Goal: Ask a question: Seek information or help from site administrators or community

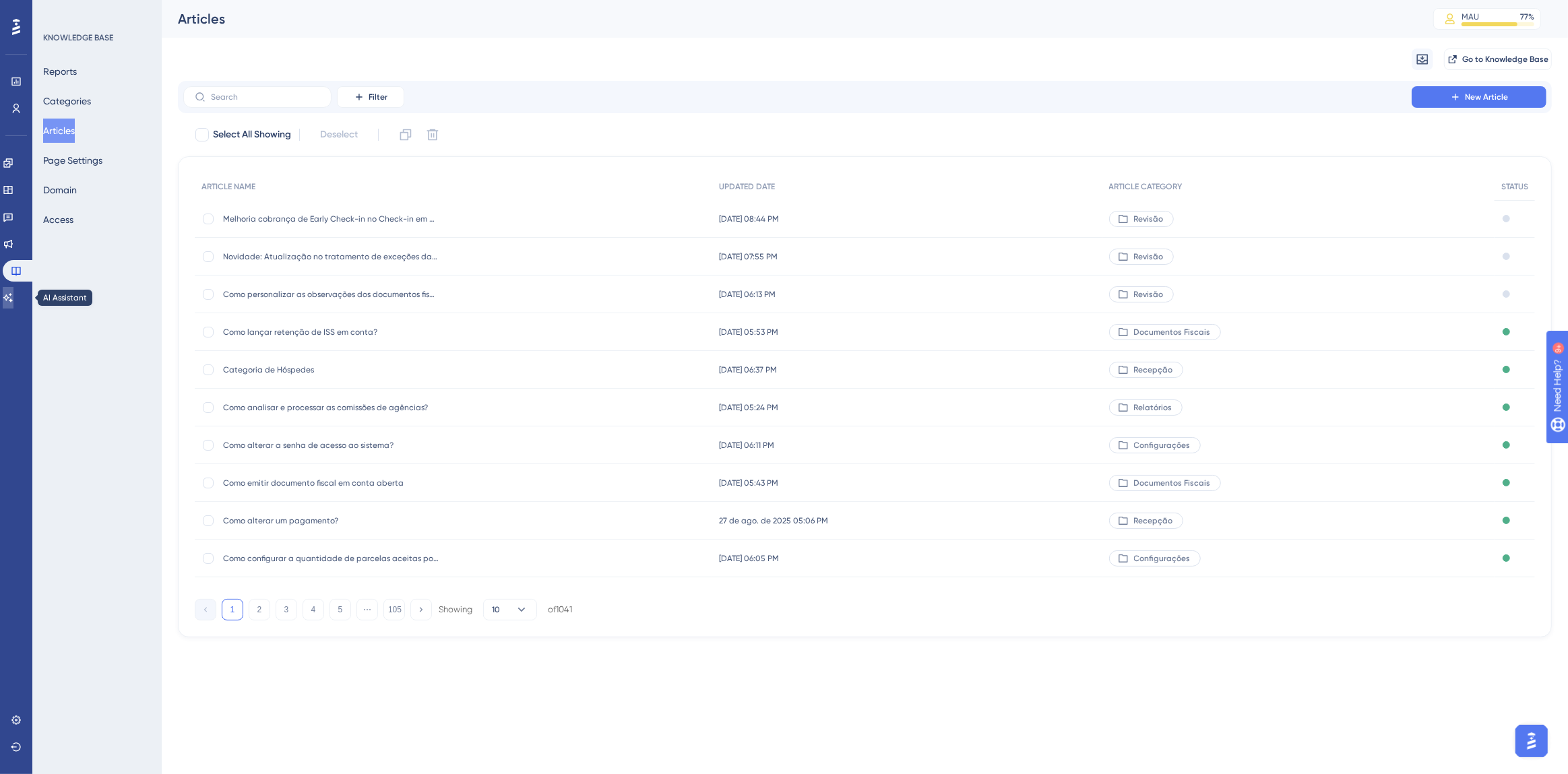
click at [13, 293] on icon at bounding box center [8, 298] width 11 height 11
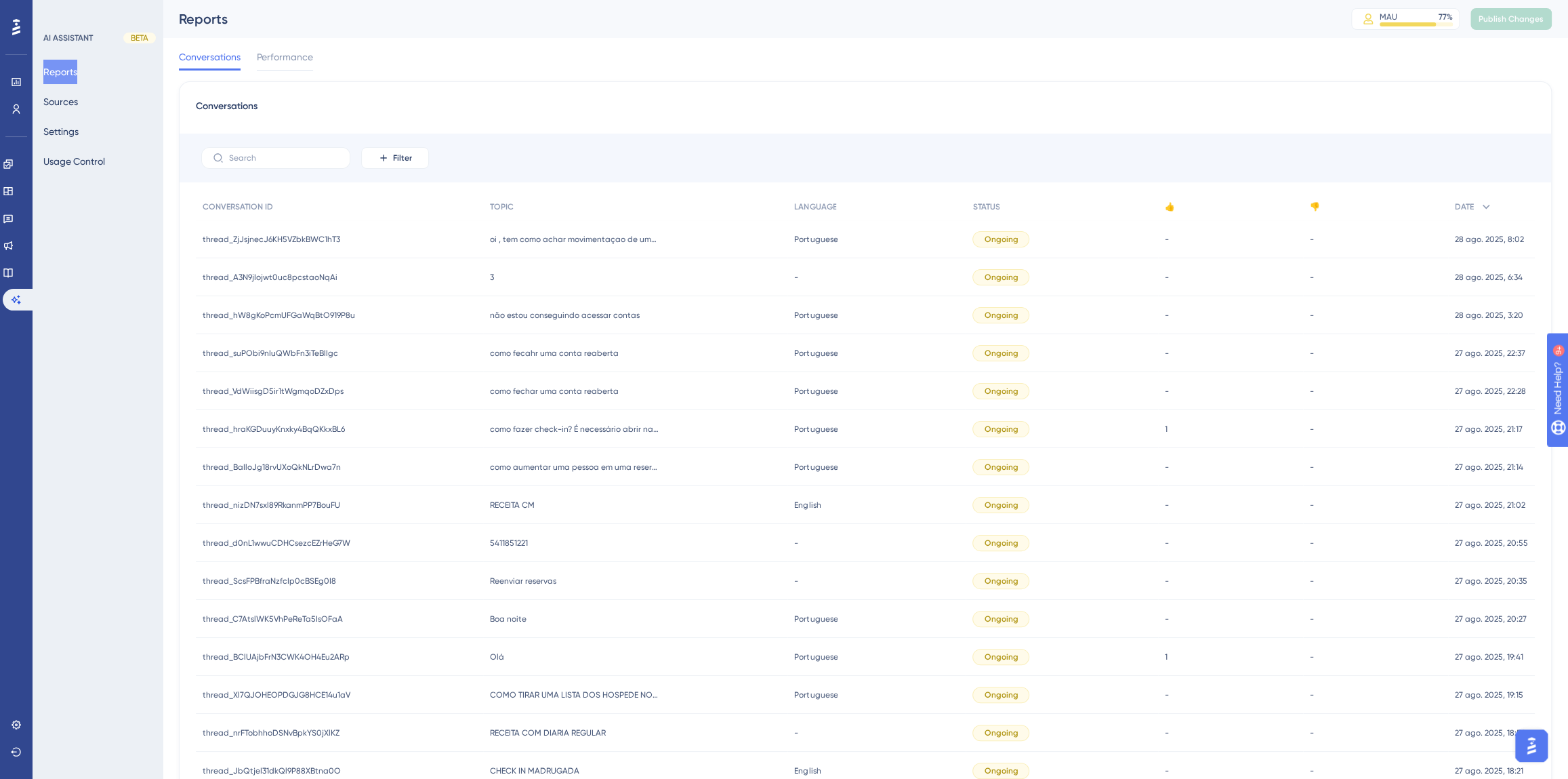
click at [501, 509] on span "RECEITA CM" at bounding box center [512, 505] width 45 height 11
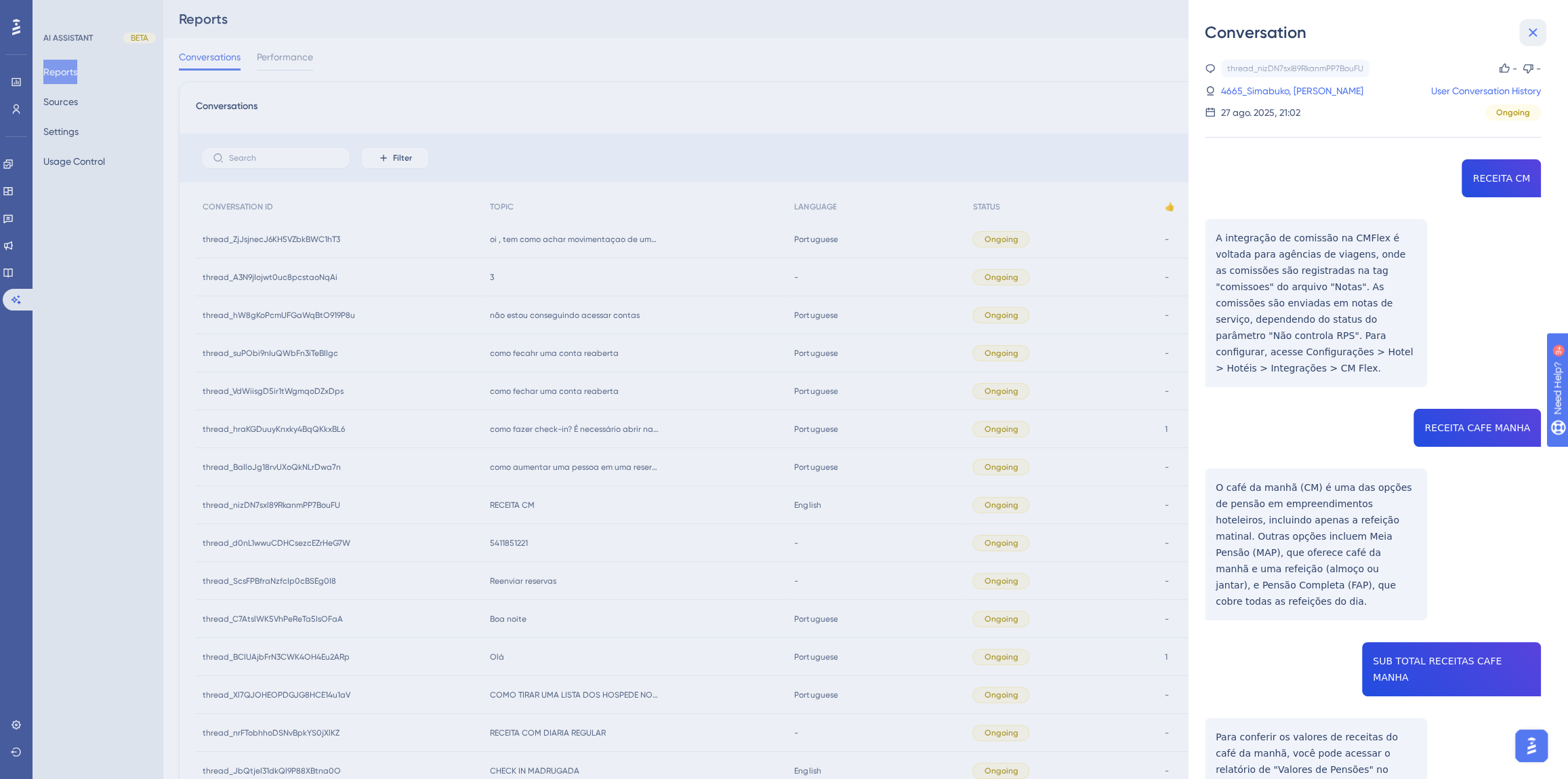
click at [1544, 32] on button at bounding box center [1533, 32] width 27 height 27
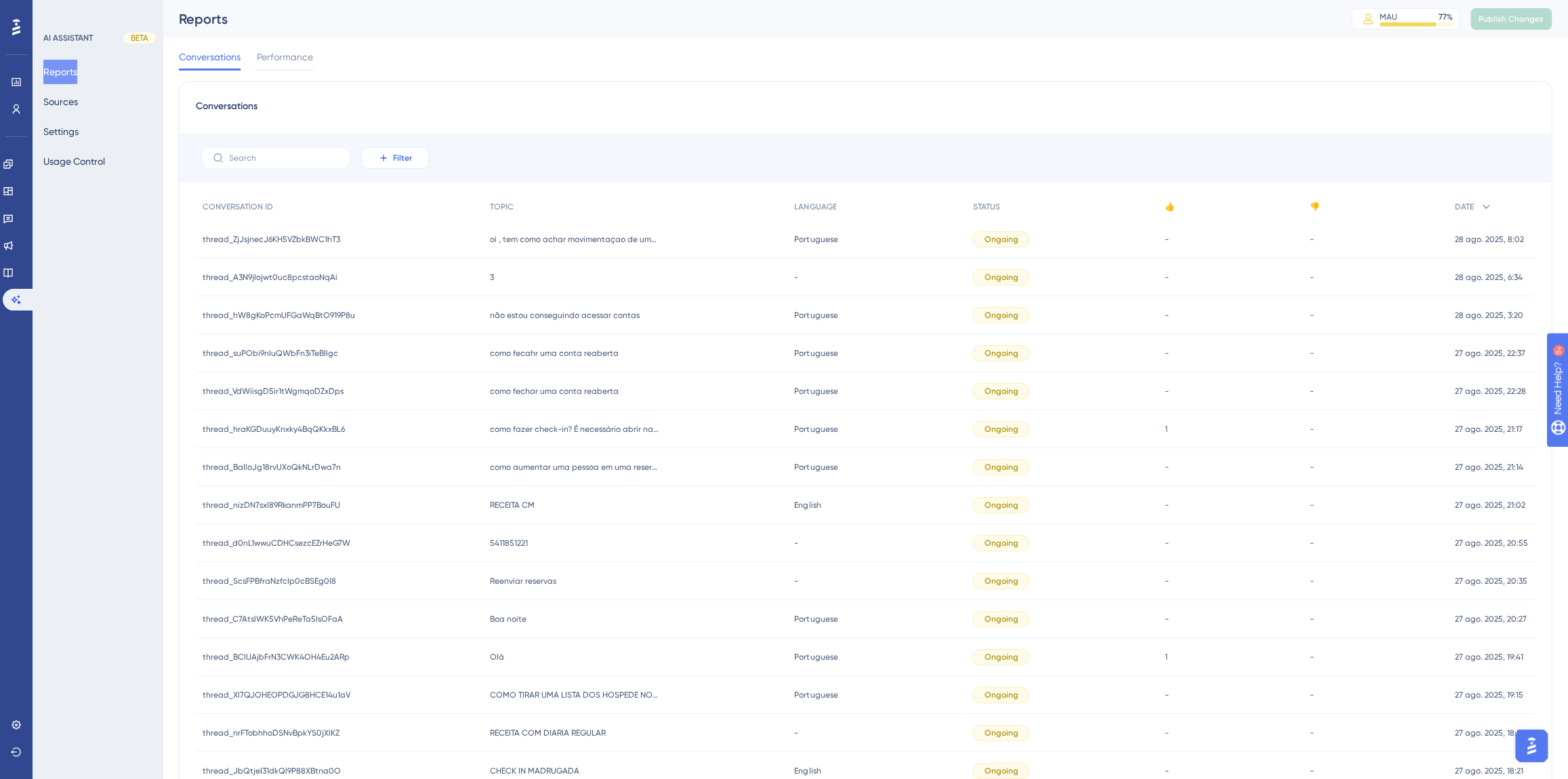
click at [397, 162] on span "Filter" at bounding box center [402, 158] width 19 height 11
click at [423, 366] on span "Date Created" at bounding box center [408, 359] width 56 height 17
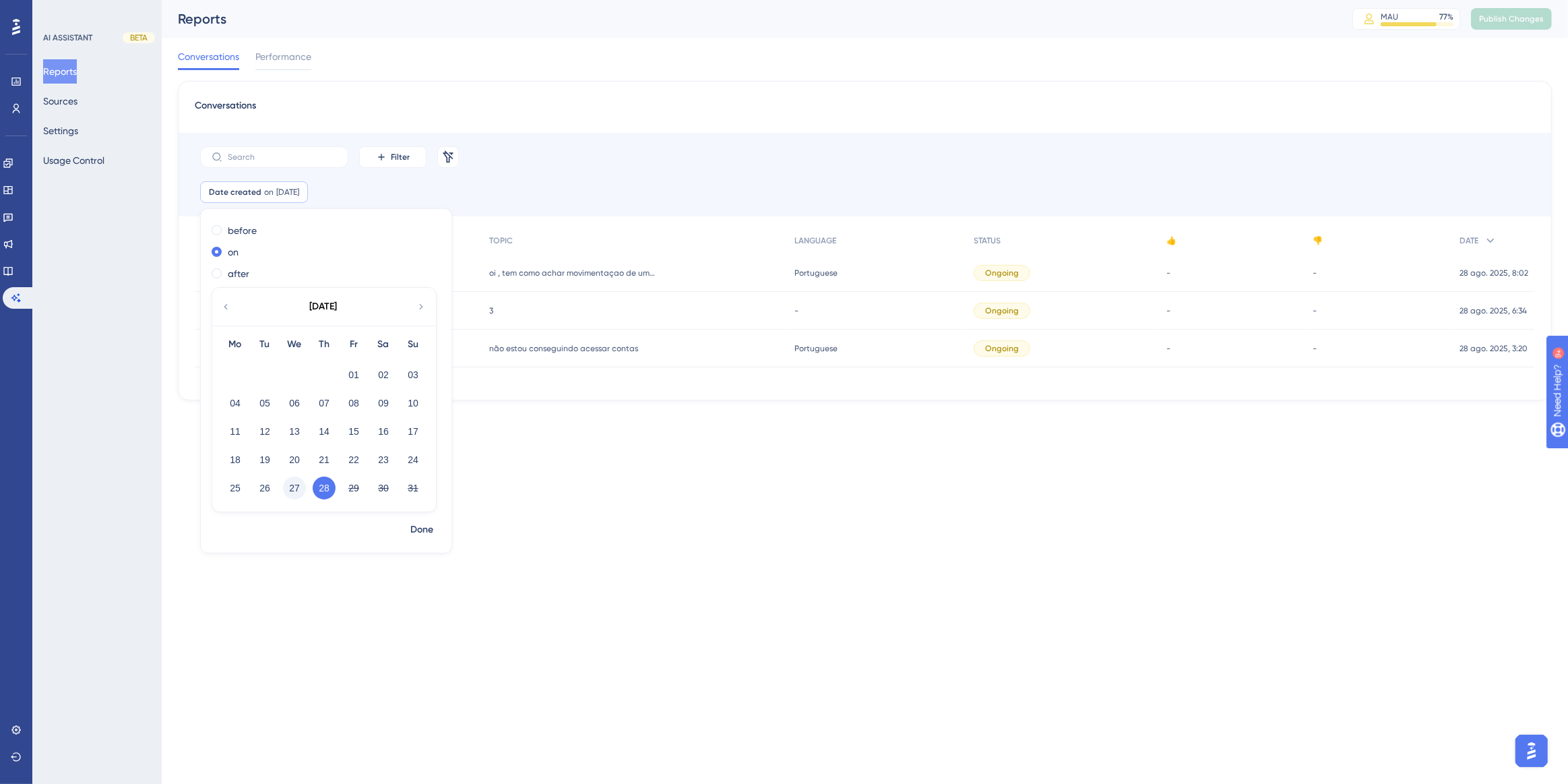
click at [290, 492] on button "27" at bounding box center [294, 488] width 23 height 23
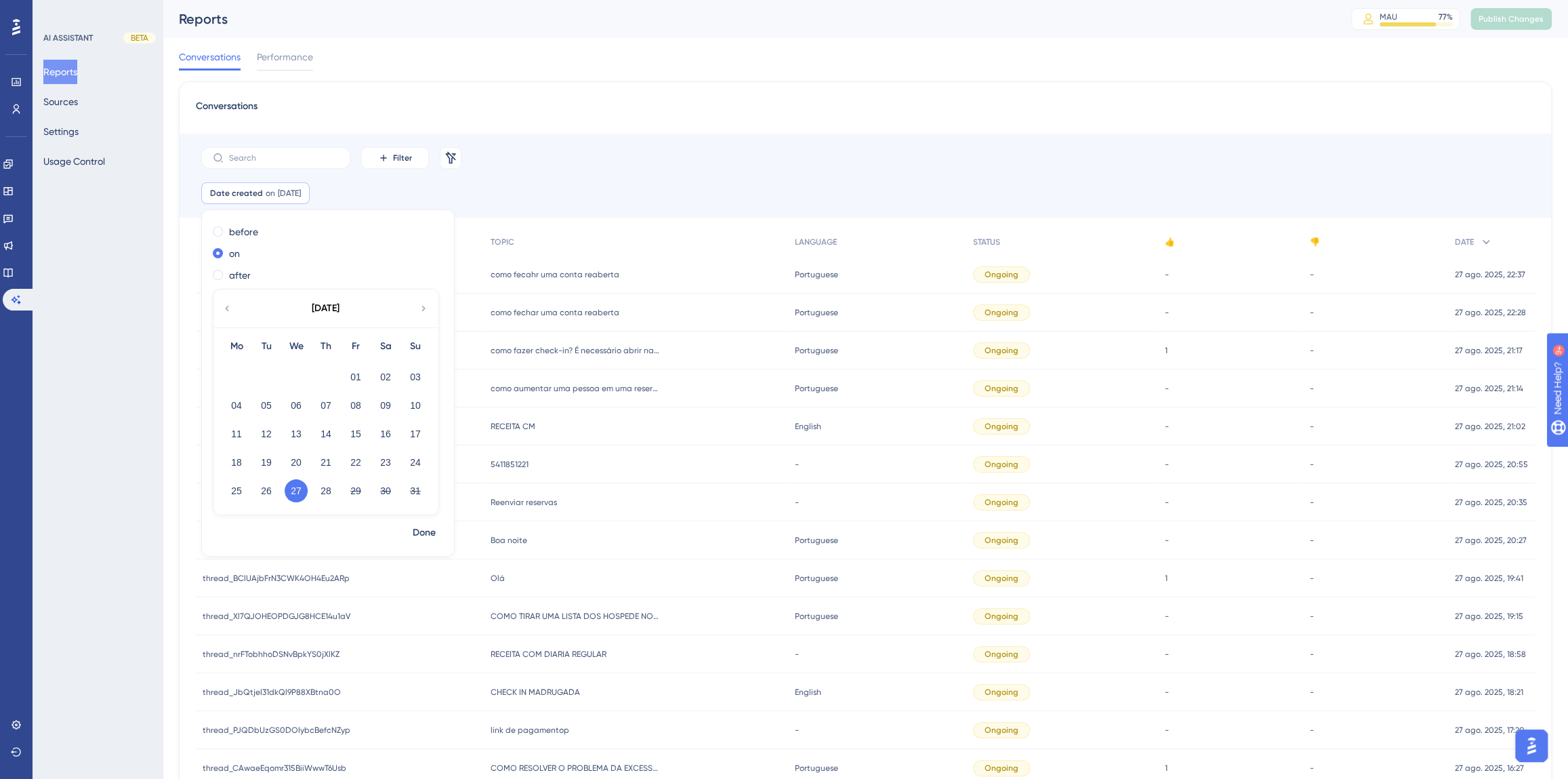
click at [512, 420] on div "RECEITA CM RECEITA CM" at bounding box center [636, 426] width 304 height 38
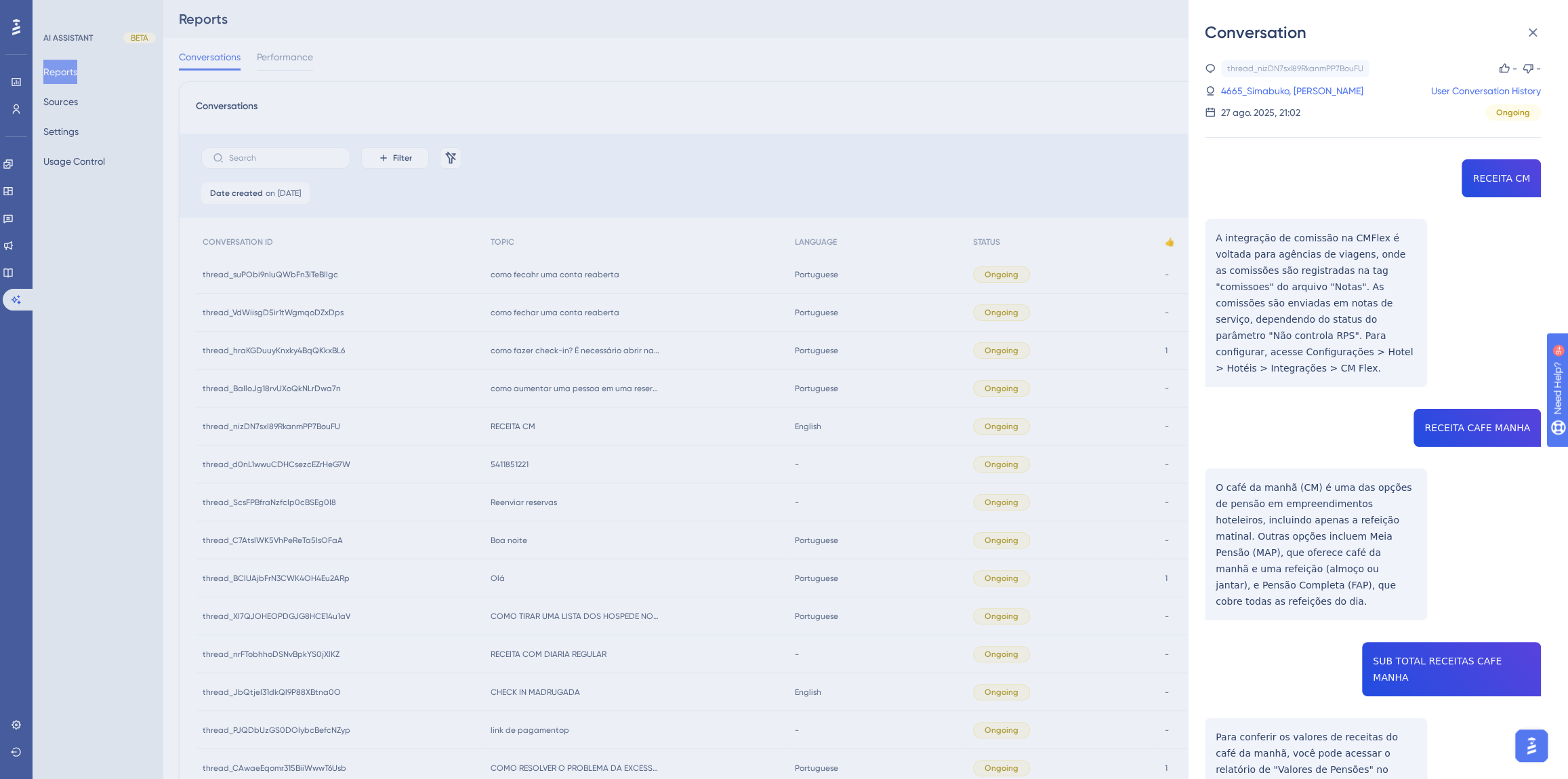
click at [1489, 177] on div "thread_nizDN7sxl89RkanmPP7BouFU Copy - - 4665_Simabuko, [PERSON_NAME] User Conv…" at bounding box center [1373, 516] width 336 height 912
copy span "RECEITA CM"
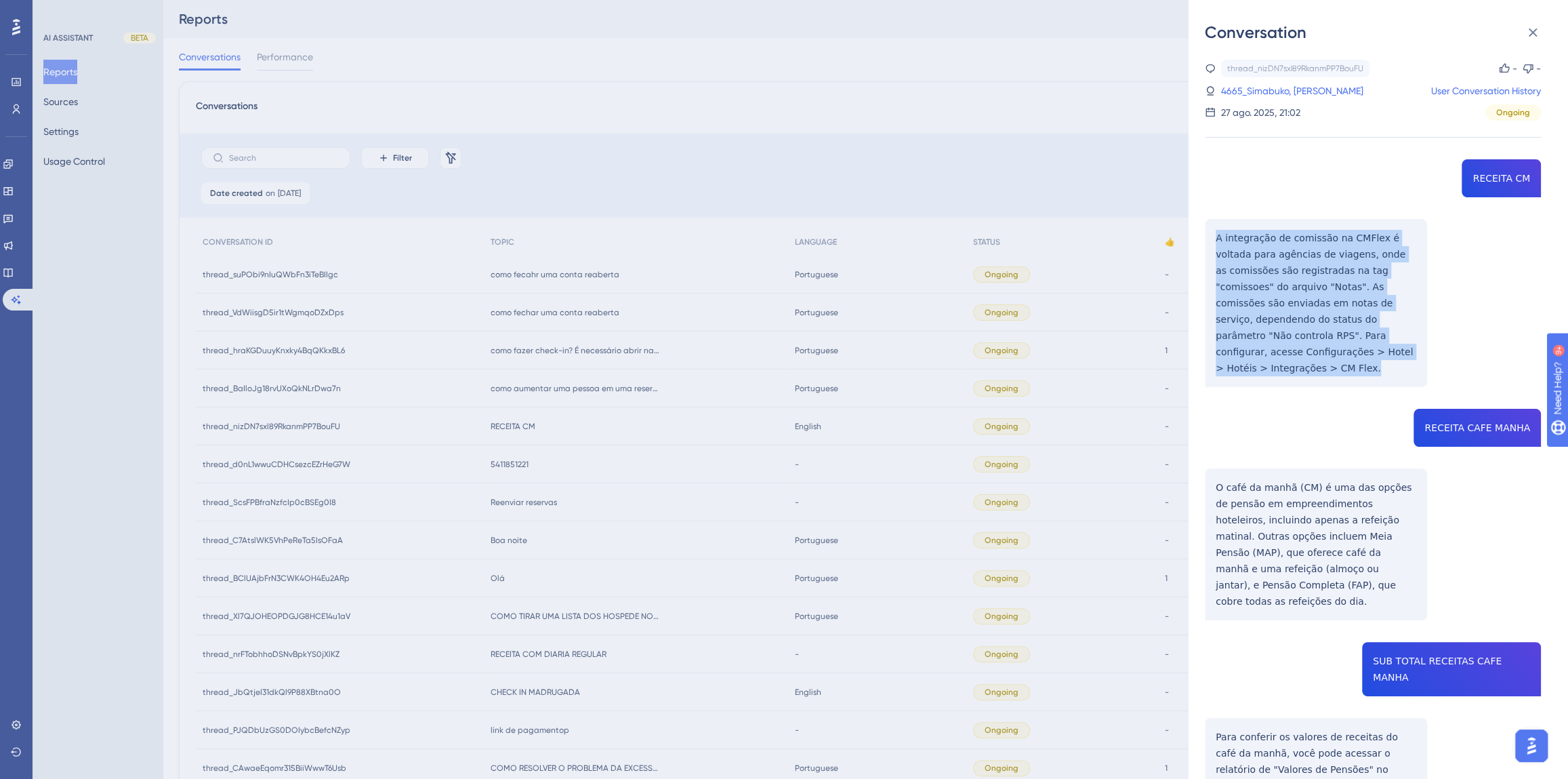
drag, startPoint x: 1324, startPoint y: 352, endPoint x: 1208, endPoint y: 239, distance: 161.9
click at [1208, 239] on div "thread_nizDN7sxl89RkanmPP7BouFU Copy - - 4665_Simabuko, [PERSON_NAME] User Conv…" at bounding box center [1373, 516] width 336 height 912
copy p "A integração de comissão na CMFlex é voltada para agências de viagens, onde as …"
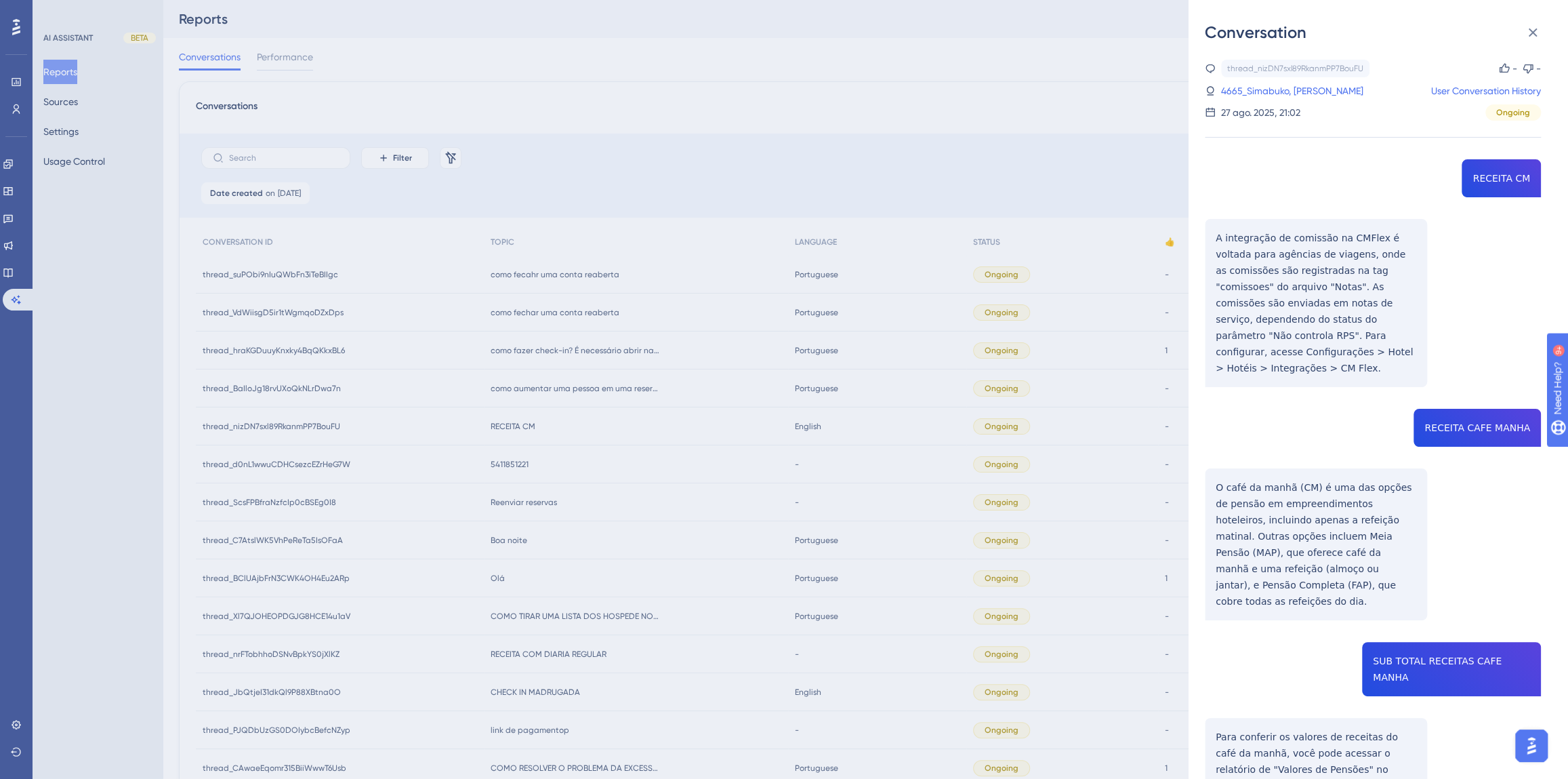
click at [1454, 406] on div "thread_nizDN7sxl89RkanmPP7BouFU Copy - - 4665_Simabuko, [PERSON_NAME] User Conv…" at bounding box center [1373, 516] width 336 height 912
copy span "RECEITA CAFE MANHA"
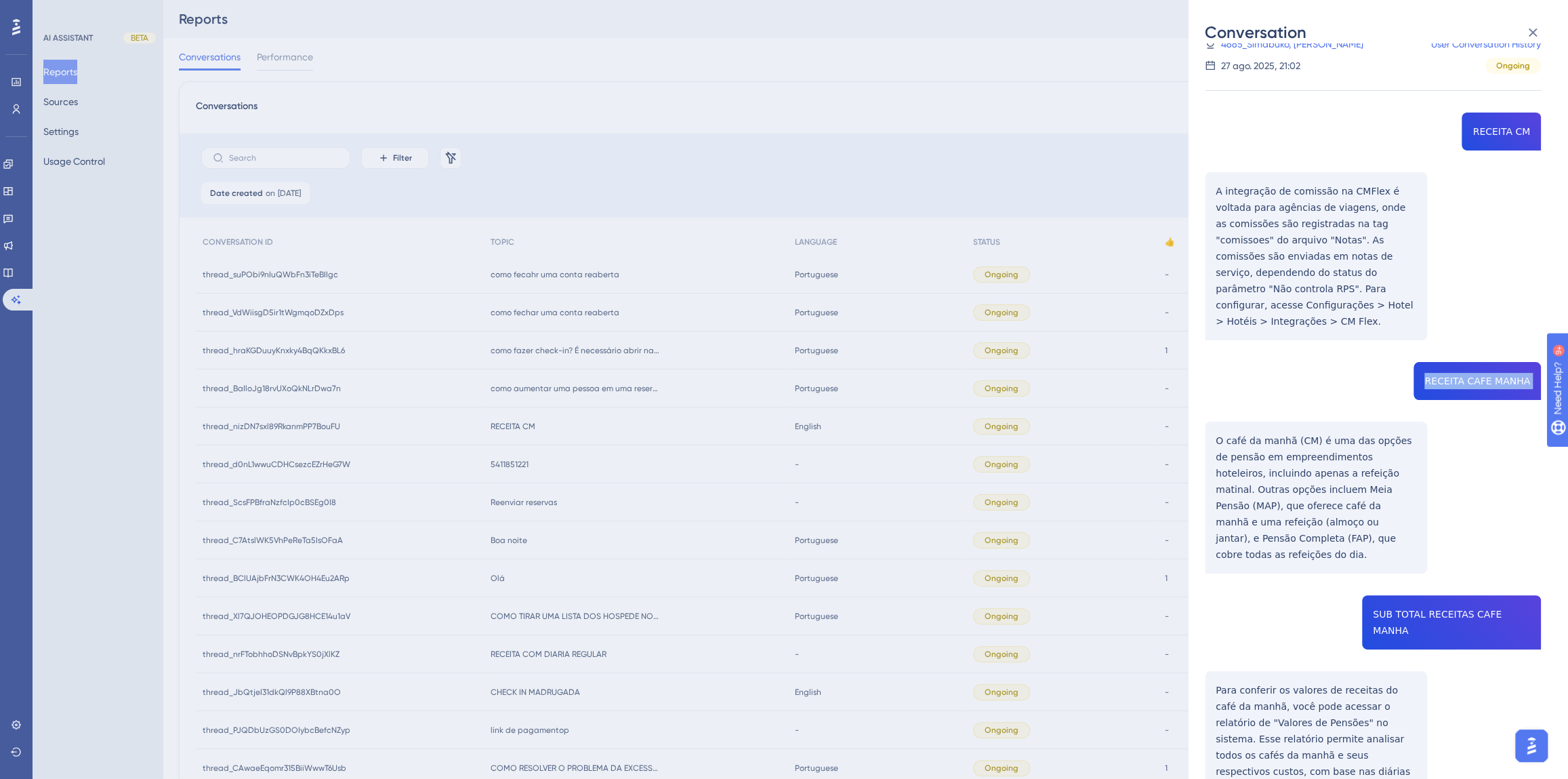
scroll to position [117, 0]
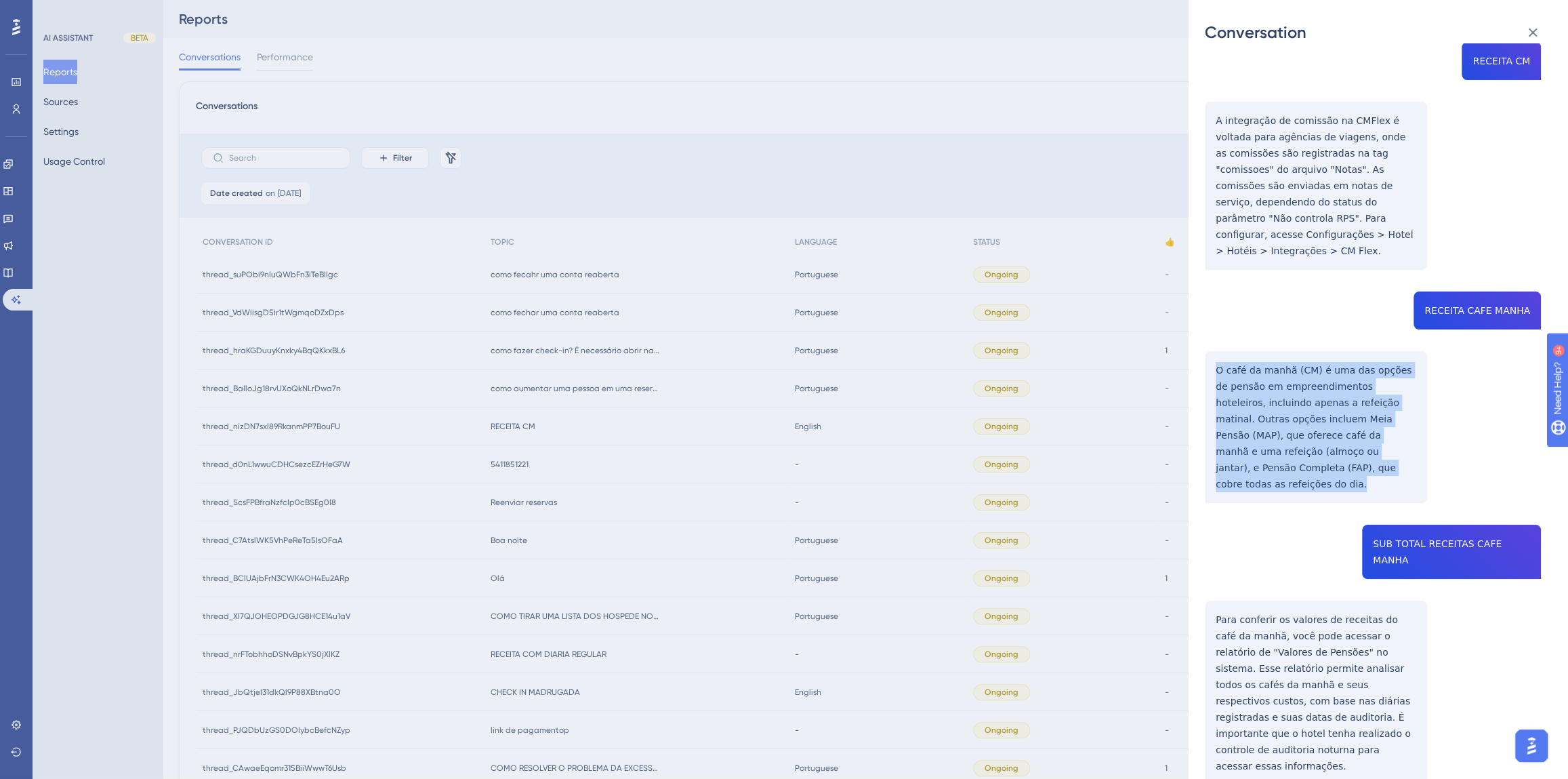
drag, startPoint x: 1328, startPoint y: 449, endPoint x: 1211, endPoint y: 350, distance: 153.3
click at [1211, 351] on div "thread_nizDN7sxl89RkanmPP7BouFU Copy - - 4665_Simabuko, [PERSON_NAME] User Conv…" at bounding box center [1373, 399] width 336 height 912
copy p "O café da manhã (CM) é uma das opções de pensão em empreendimentos hoteleiros, …"
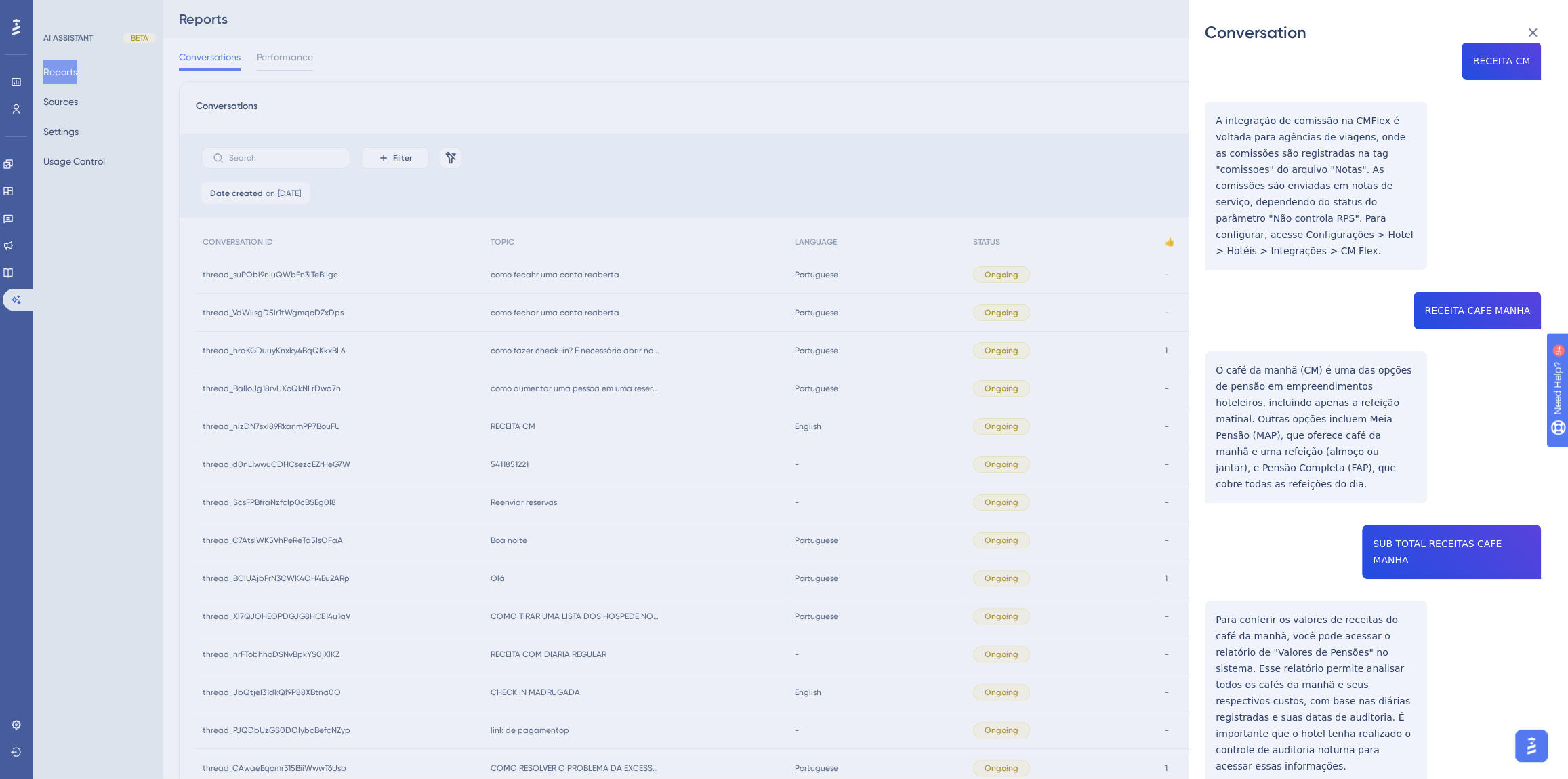
click at [1443, 513] on div "thread_nizDN7sxl89RkanmPP7BouFU Copy - - 4665_Simabuko, [PERSON_NAME] User Conv…" at bounding box center [1373, 399] width 336 height 912
copy span "SUB TOTAL RECEITAS CAFE MANHA"
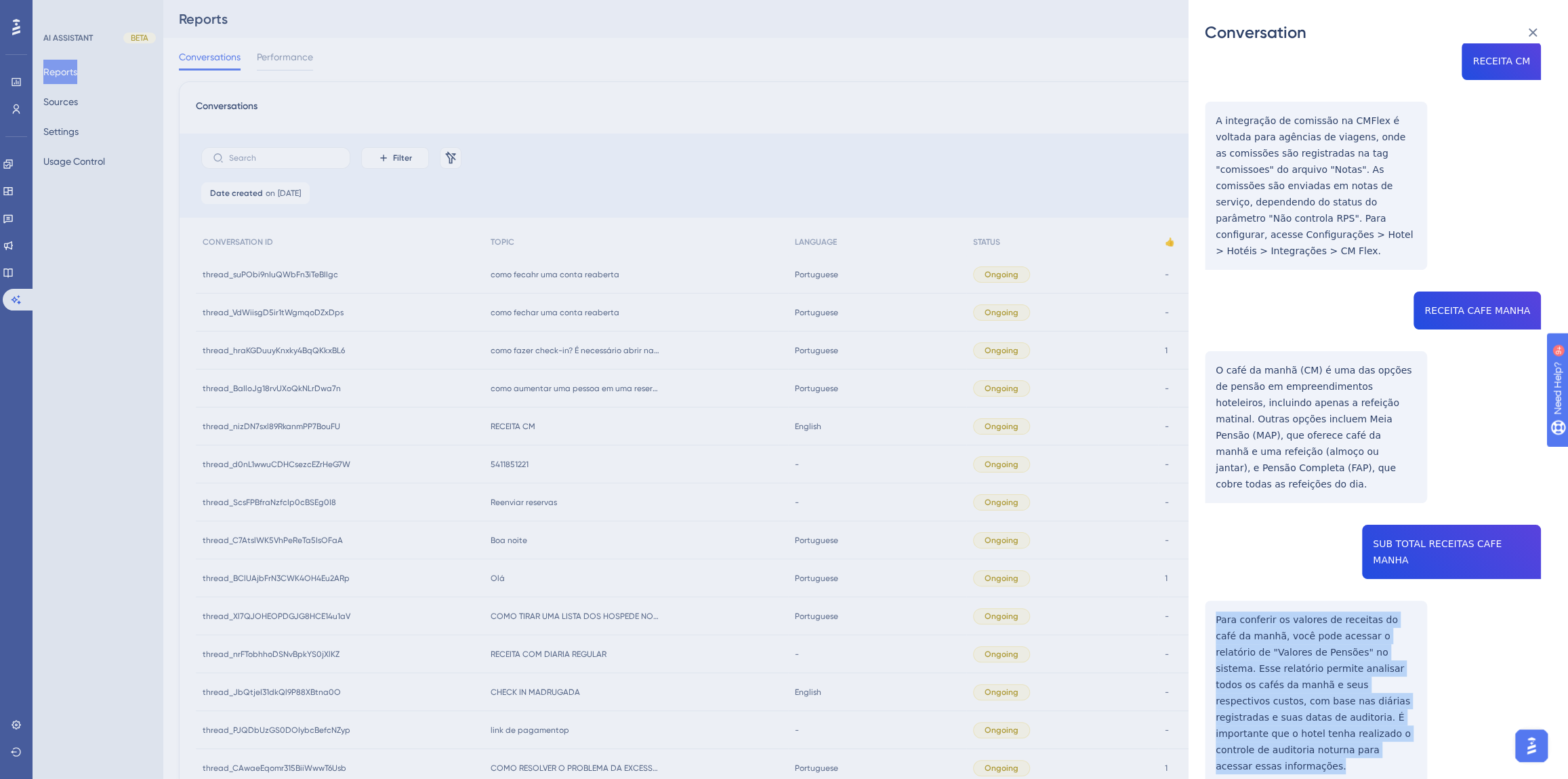
drag, startPoint x: 1308, startPoint y: 700, endPoint x: 1214, endPoint y: 567, distance: 162.9
click at [1214, 567] on div "thread_nizDN7sxl89RkanmPP7BouFU Copy - - 4665_Simabuko, [PERSON_NAME] User Conv…" at bounding box center [1373, 399] width 336 height 912
copy p "Para conferir os valores de receitas do café da manhã, você pode acessar o rela…"
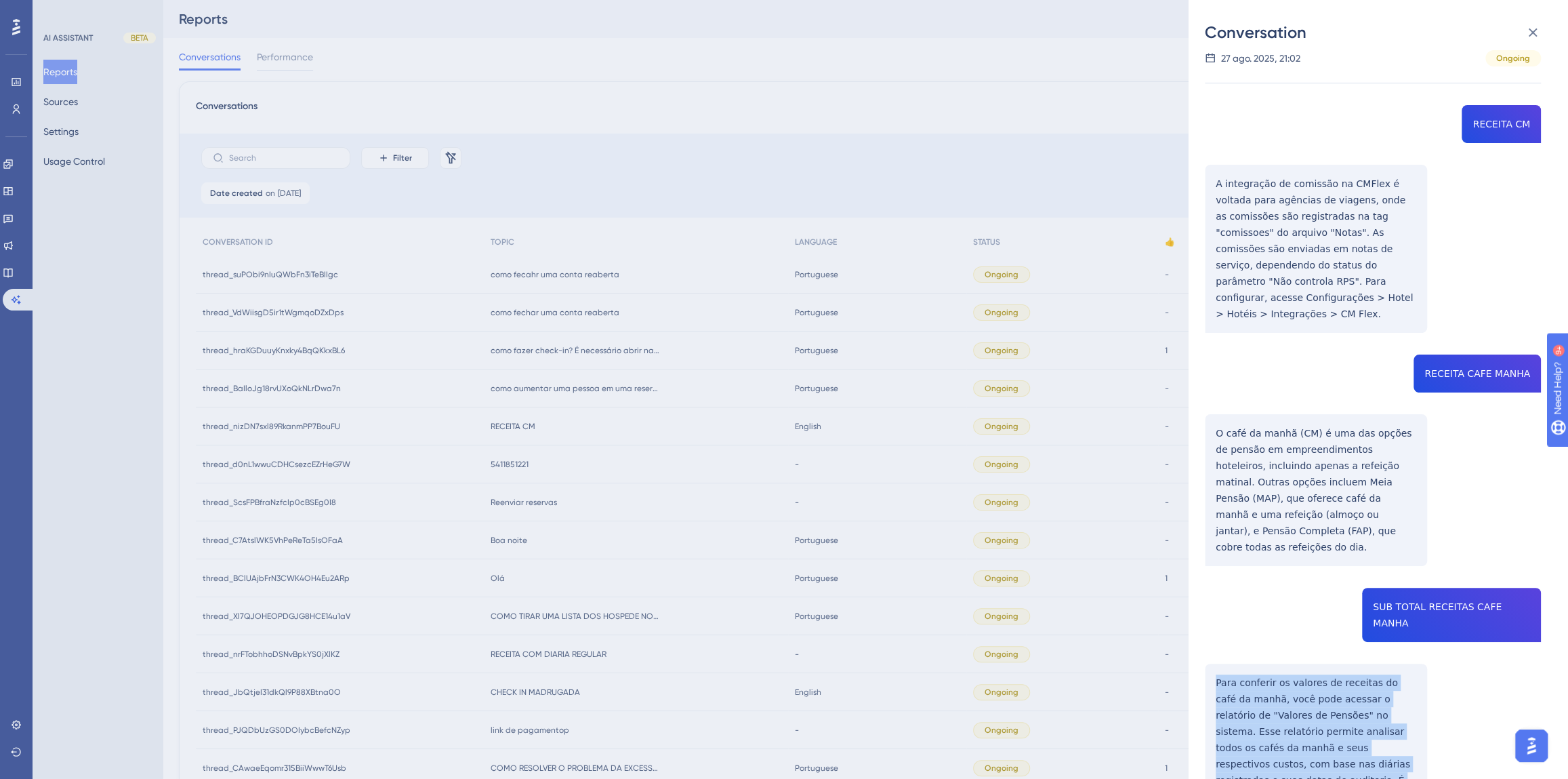
scroll to position [0, 0]
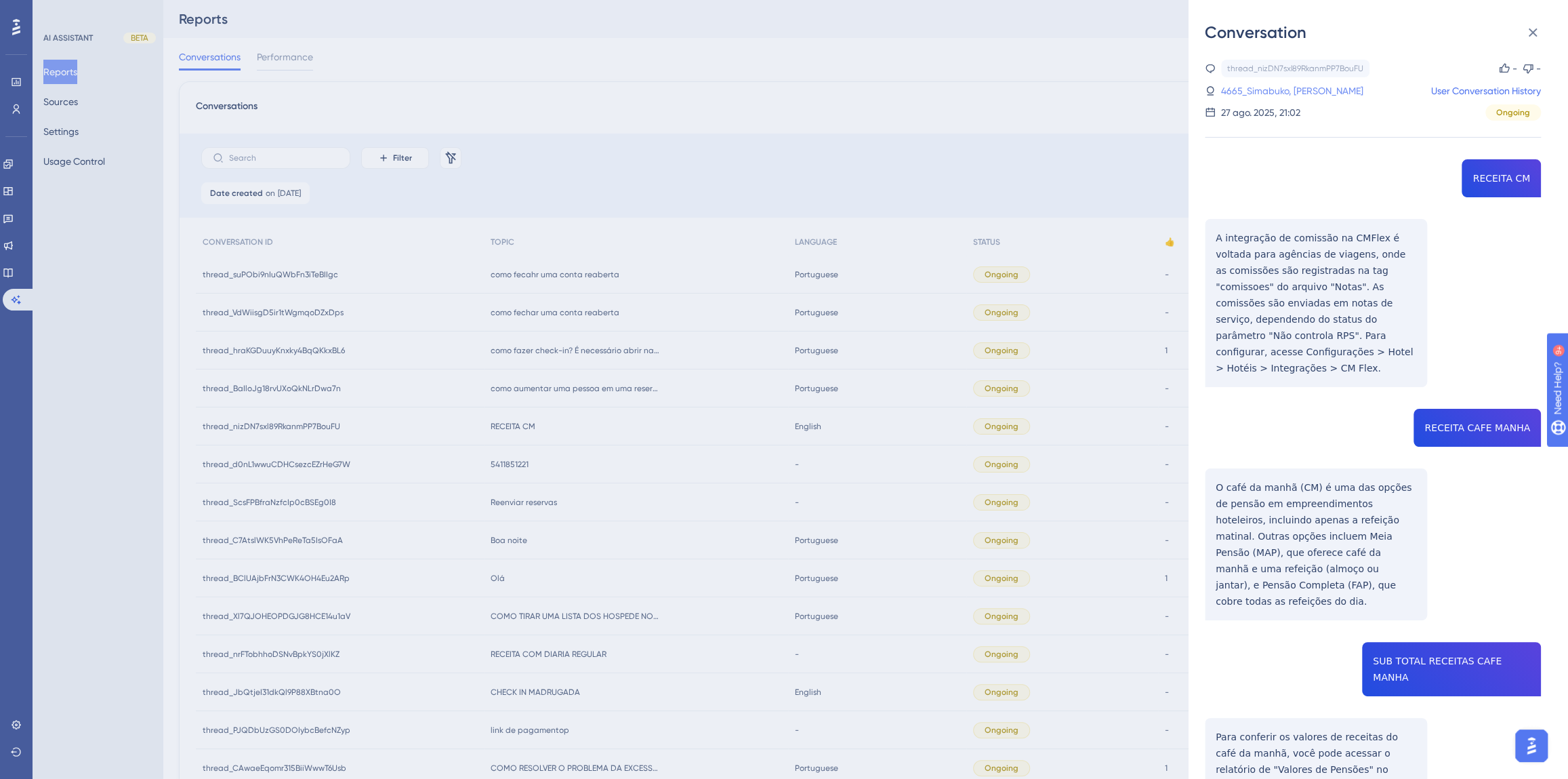
click at [1266, 92] on link "4665_Simabuko, [PERSON_NAME]" at bounding box center [1291, 90] width 142 height 17
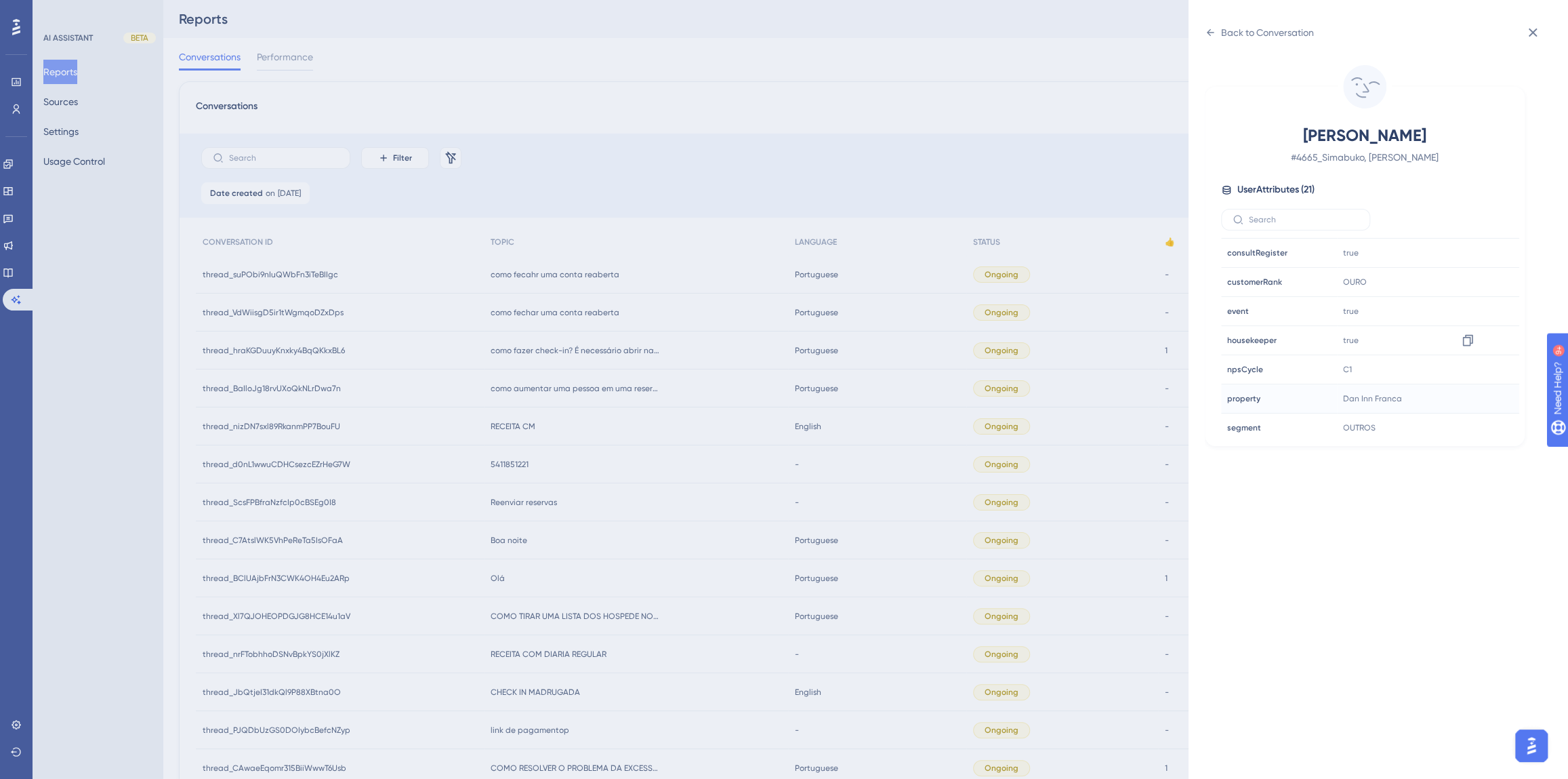
scroll to position [369, 0]
click at [1462, 314] on icon at bounding box center [1467, 318] width 10 height 12
click at [614, 430] on div "Back to Conversation Simabuko, [PERSON_NAME] # 4665_Simabuko, [PERSON_NAME] Use…" at bounding box center [784, 389] width 1568 height 779
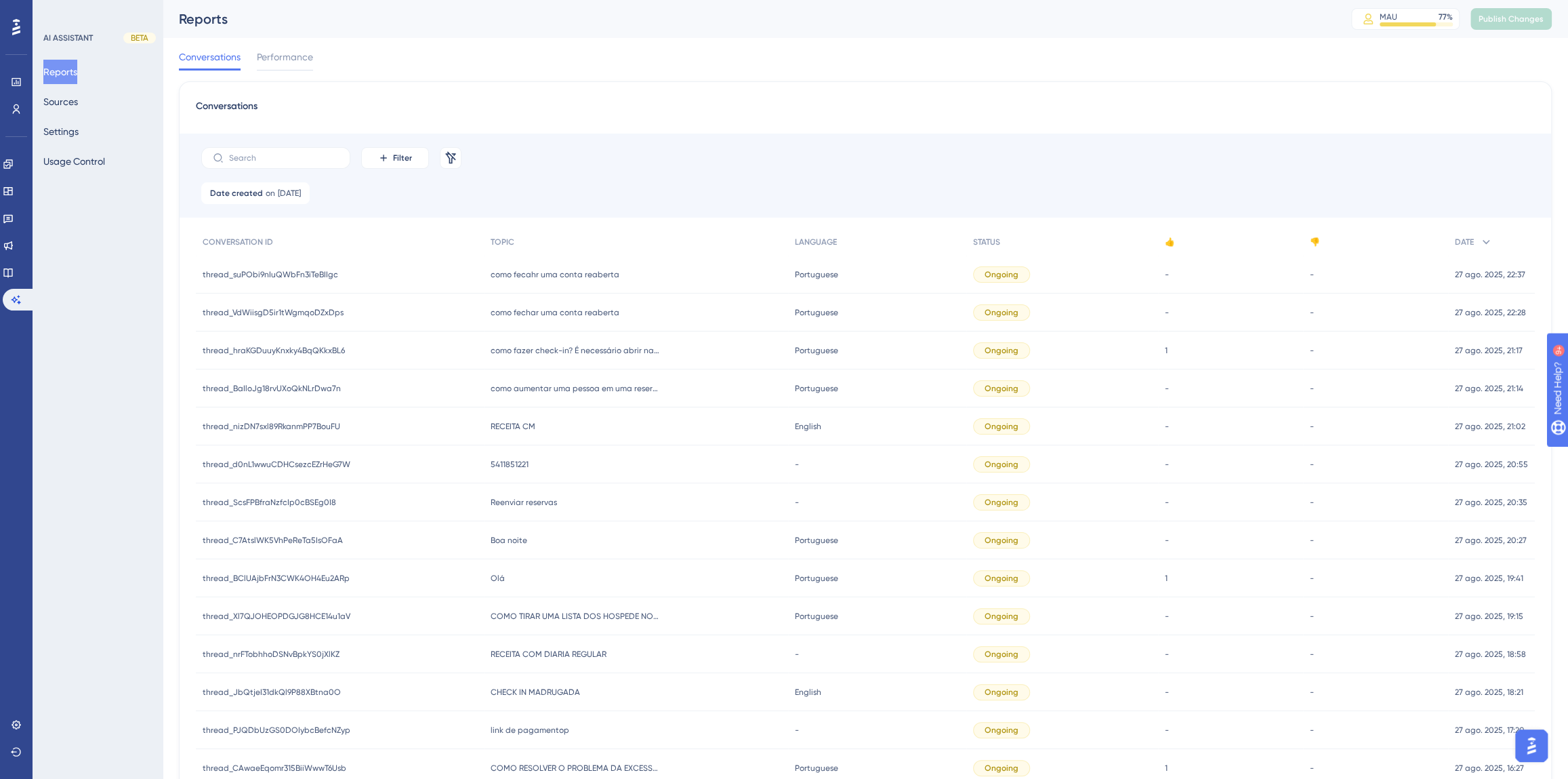
click at [592, 396] on div "como aumentar uma pessoa em uma reserva como aumentar uma pessoa em uma reserva" at bounding box center [636, 388] width 304 height 38
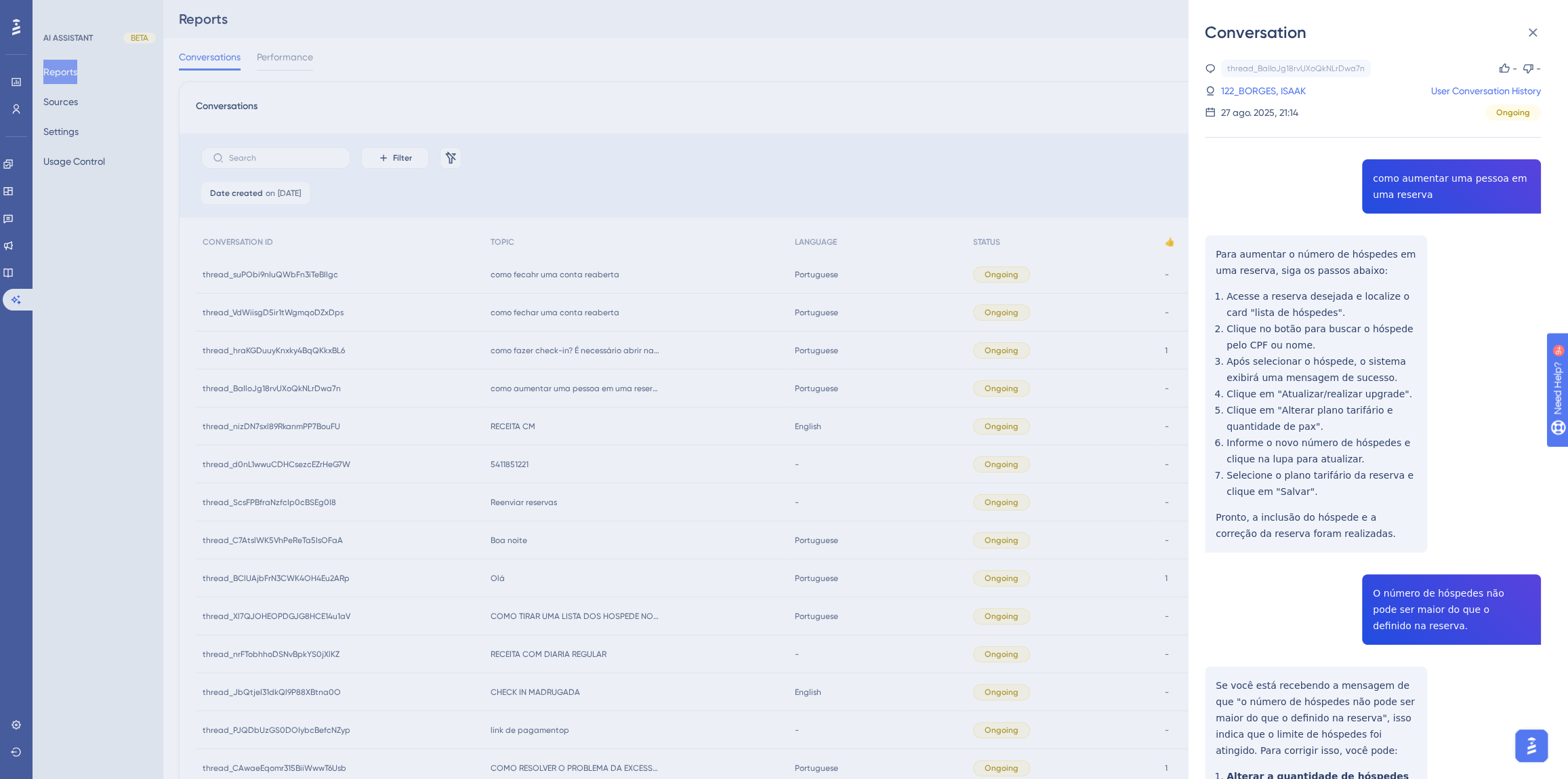
click at [1407, 181] on div "thread_BaIloJg18rvUXoQkNLrDwa7n Copy - - 122_BORGES, ISAAK User Conversation Hi…" at bounding box center [1373, 524] width 336 height 928
copy span "como aumentar uma pessoa em uma reserva"
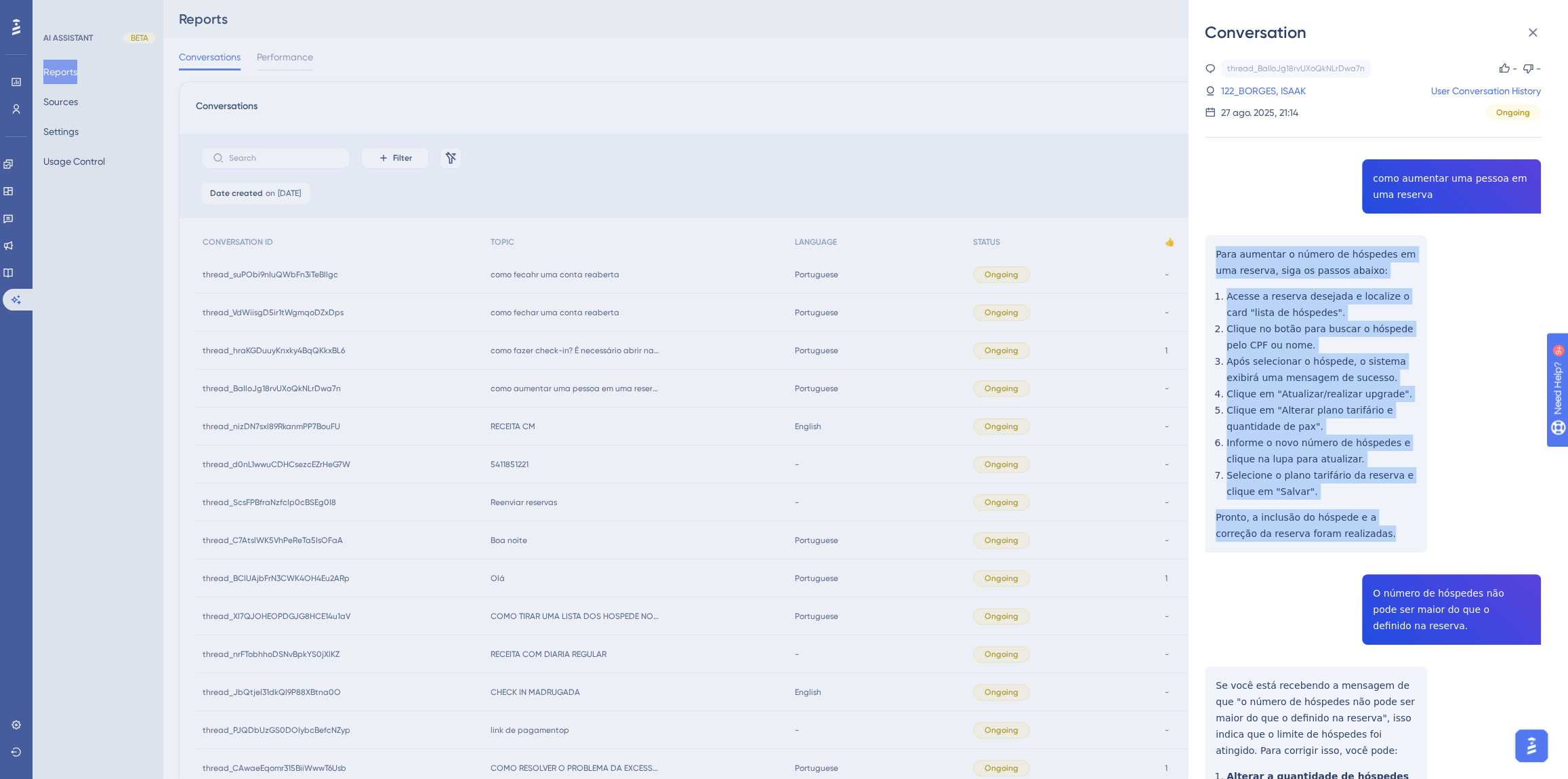
drag, startPoint x: 1328, startPoint y: 537, endPoint x: 1207, endPoint y: 252, distance: 309.6
click at [1207, 252] on div "thread_BaIloJg18rvUXoQkNLrDwa7n Copy - - 122_BORGES, ISAAK User Conversation Hi…" at bounding box center [1373, 524] width 336 height 928
copy div "Para aumentar o número de hóspedes em uma reserva, siga os passos abaixo: Acess…"
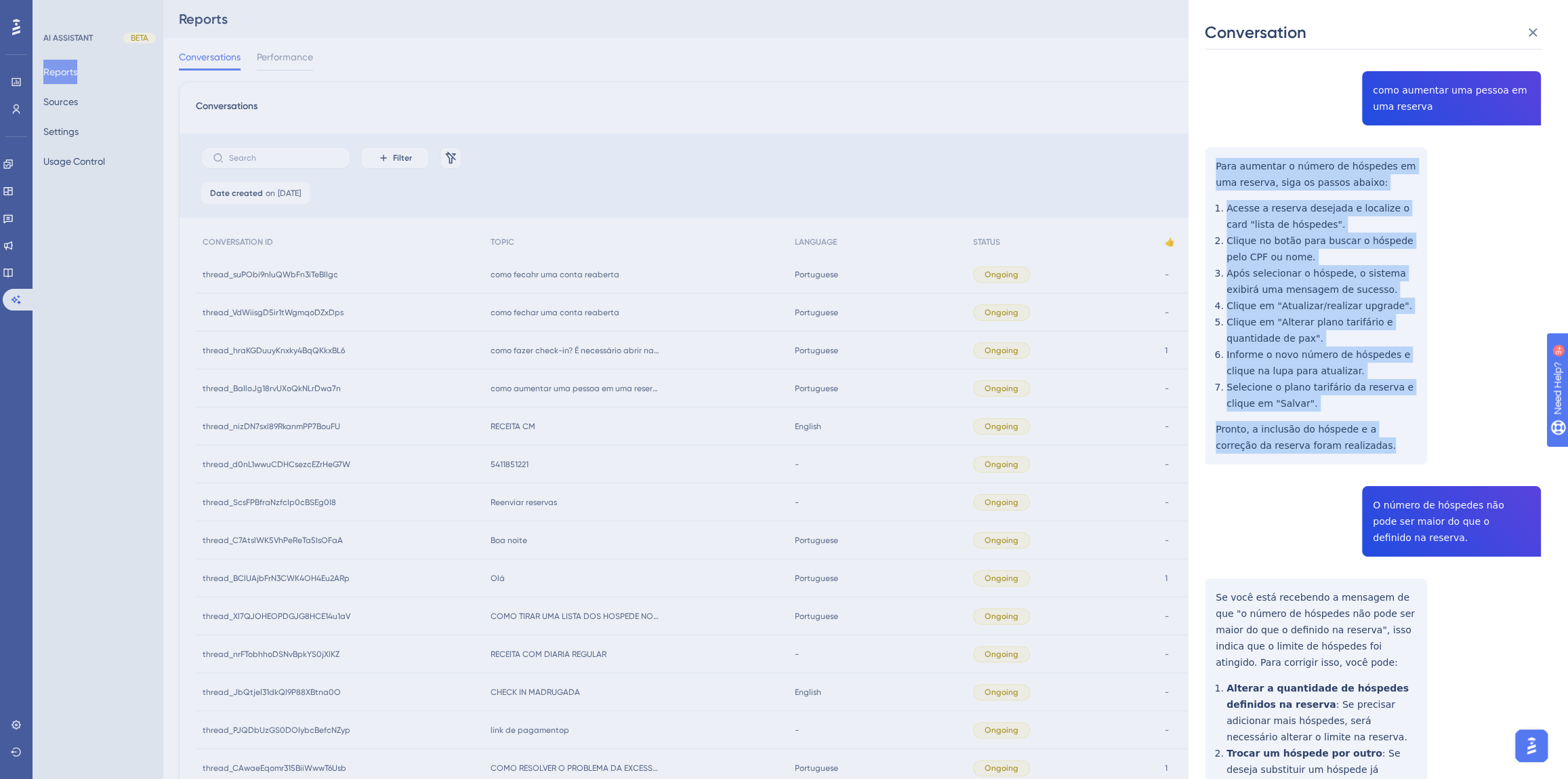
scroll to position [183, 0]
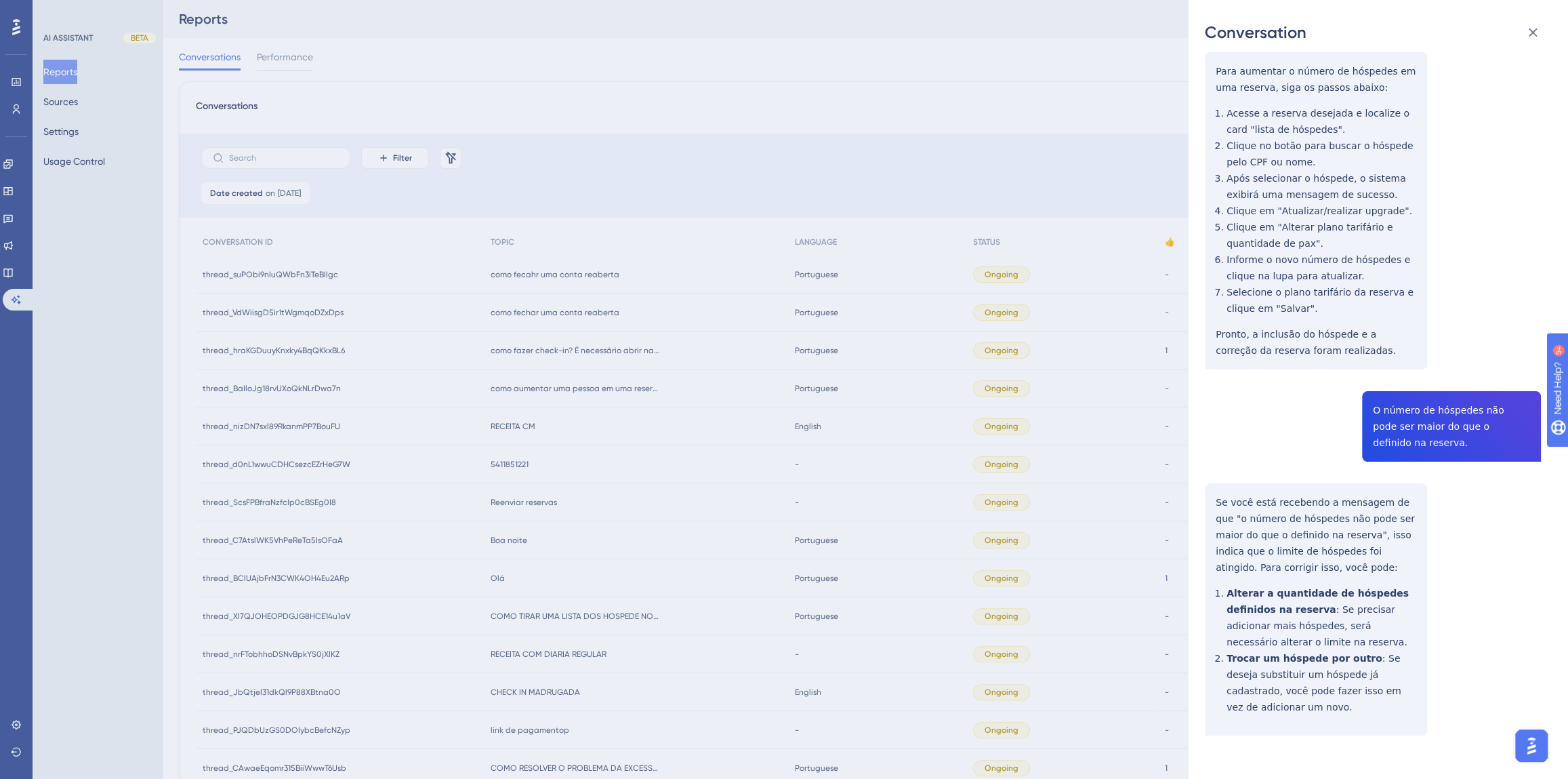
click at [1390, 417] on div "thread_BaIloJg18rvUXoQkNLrDwa7n Copy - - 122_BORGES, ISAAK User Conversation Hi…" at bounding box center [1373, 340] width 336 height 928
copy span "O número de hóspedes não pode ser maior do que o definido na reserva."
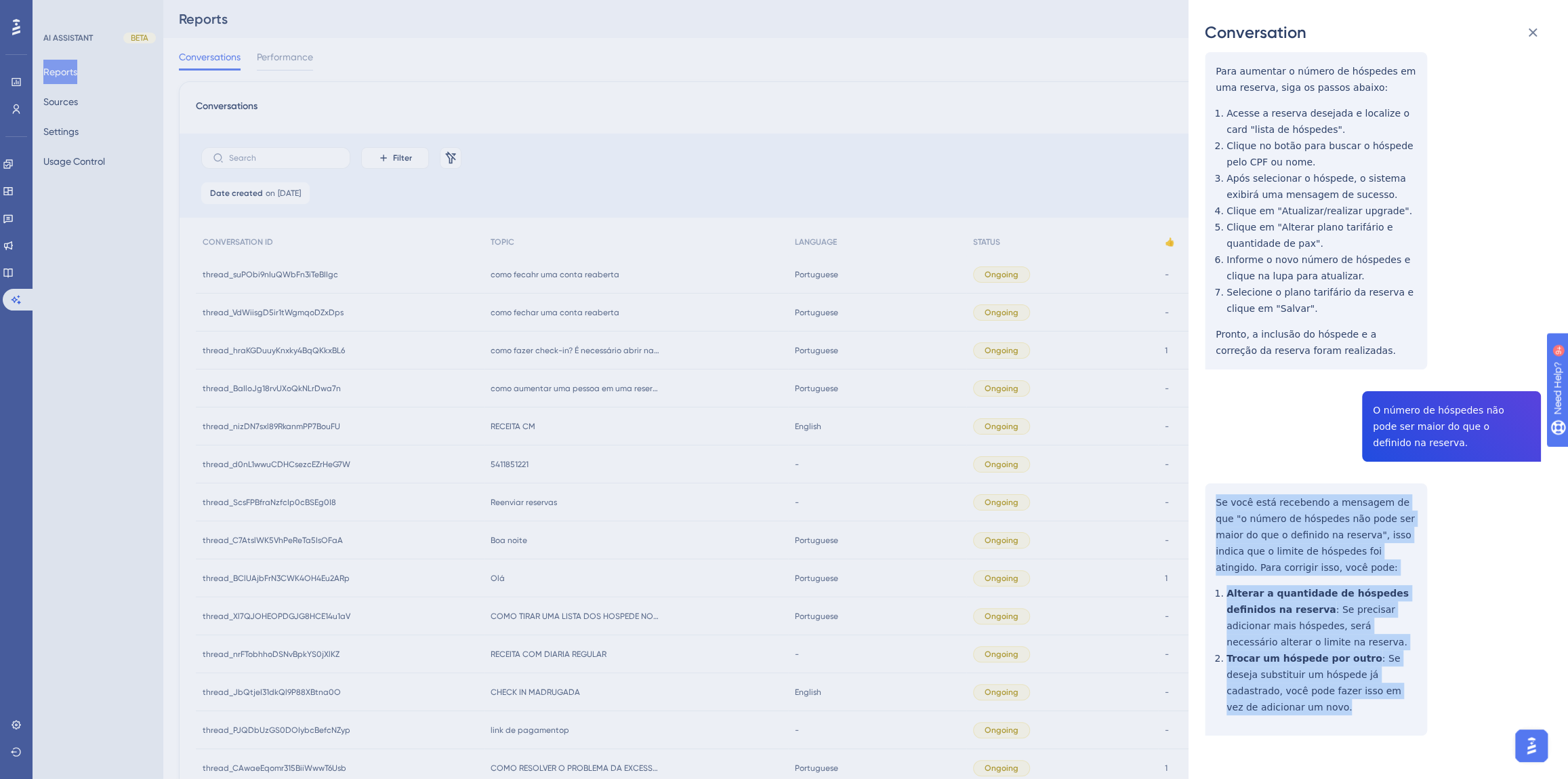
drag, startPoint x: 1245, startPoint y: 691, endPoint x: 1209, endPoint y: 486, distance: 208.1
click at [1209, 486] on div "thread_BaIloJg18rvUXoQkNLrDwa7n Copy - - 122_BORGES, ISAAK User Conversation Hi…" at bounding box center [1373, 340] width 336 height 928
copy div "Se você está recebendo a mensagem de que "o número de hóspedes não pode ser mai…"
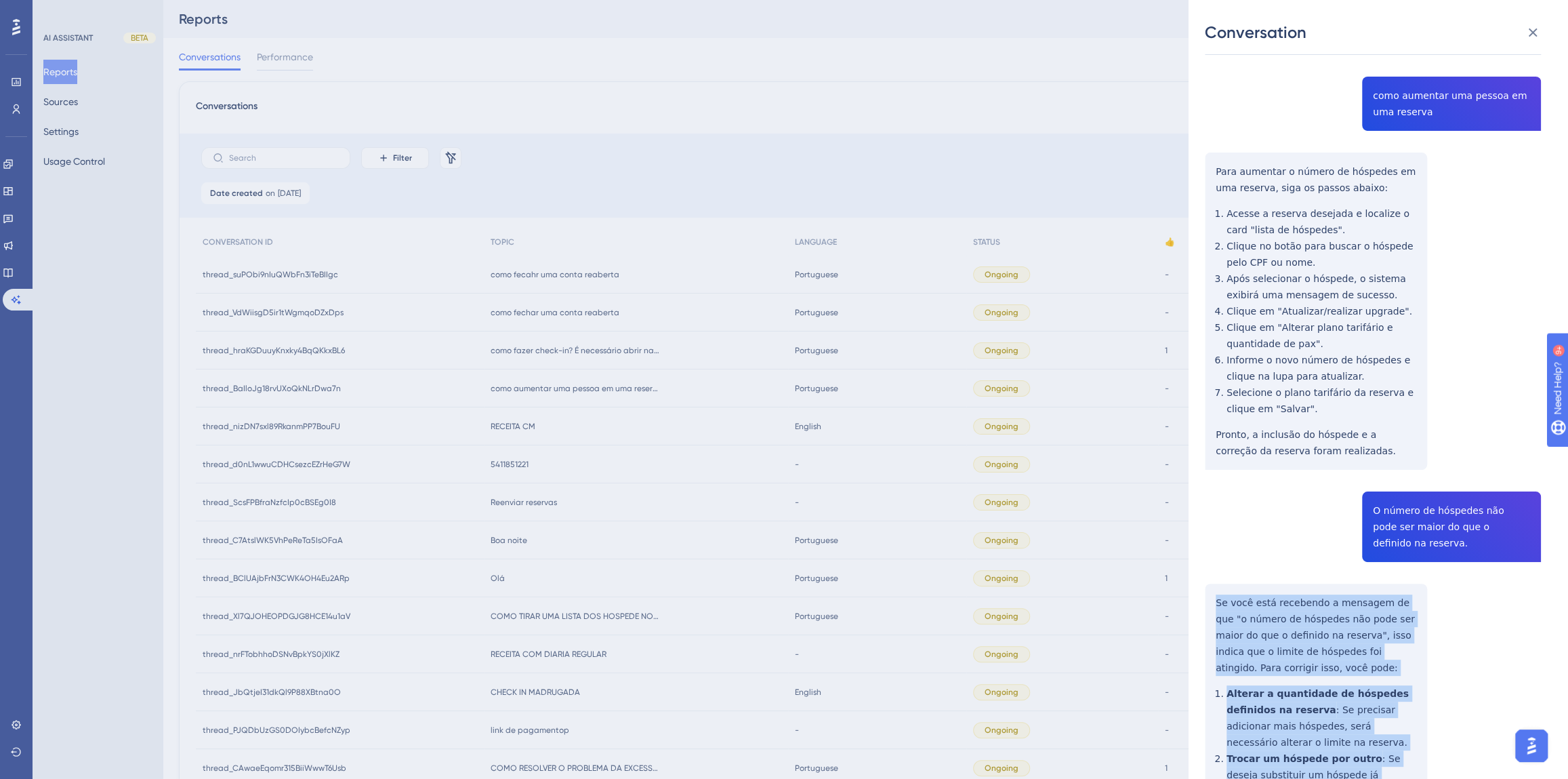
scroll to position [0, 0]
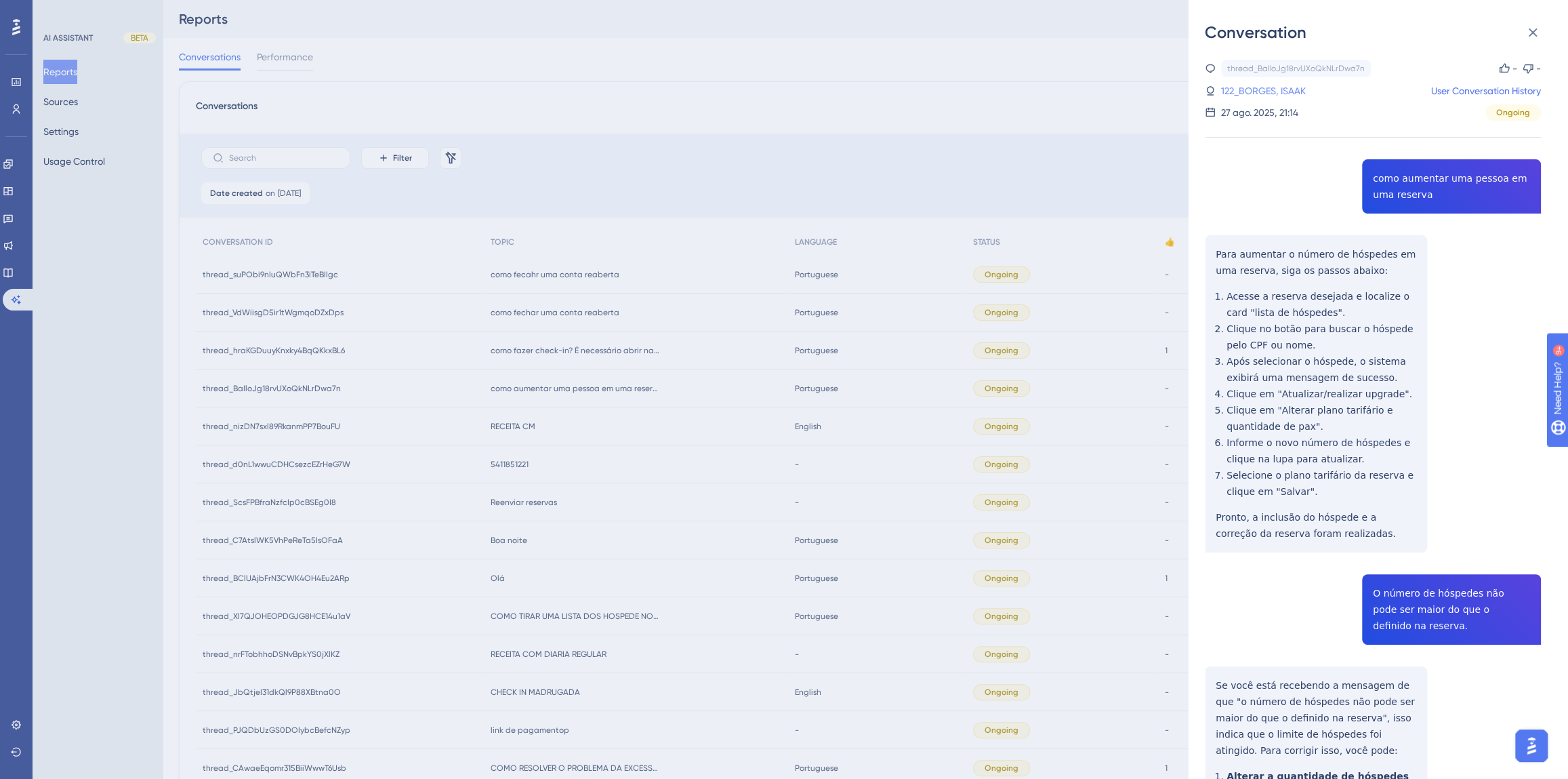
click at [1257, 94] on link "122_BORGES, ISAAK" at bounding box center [1263, 90] width 85 height 17
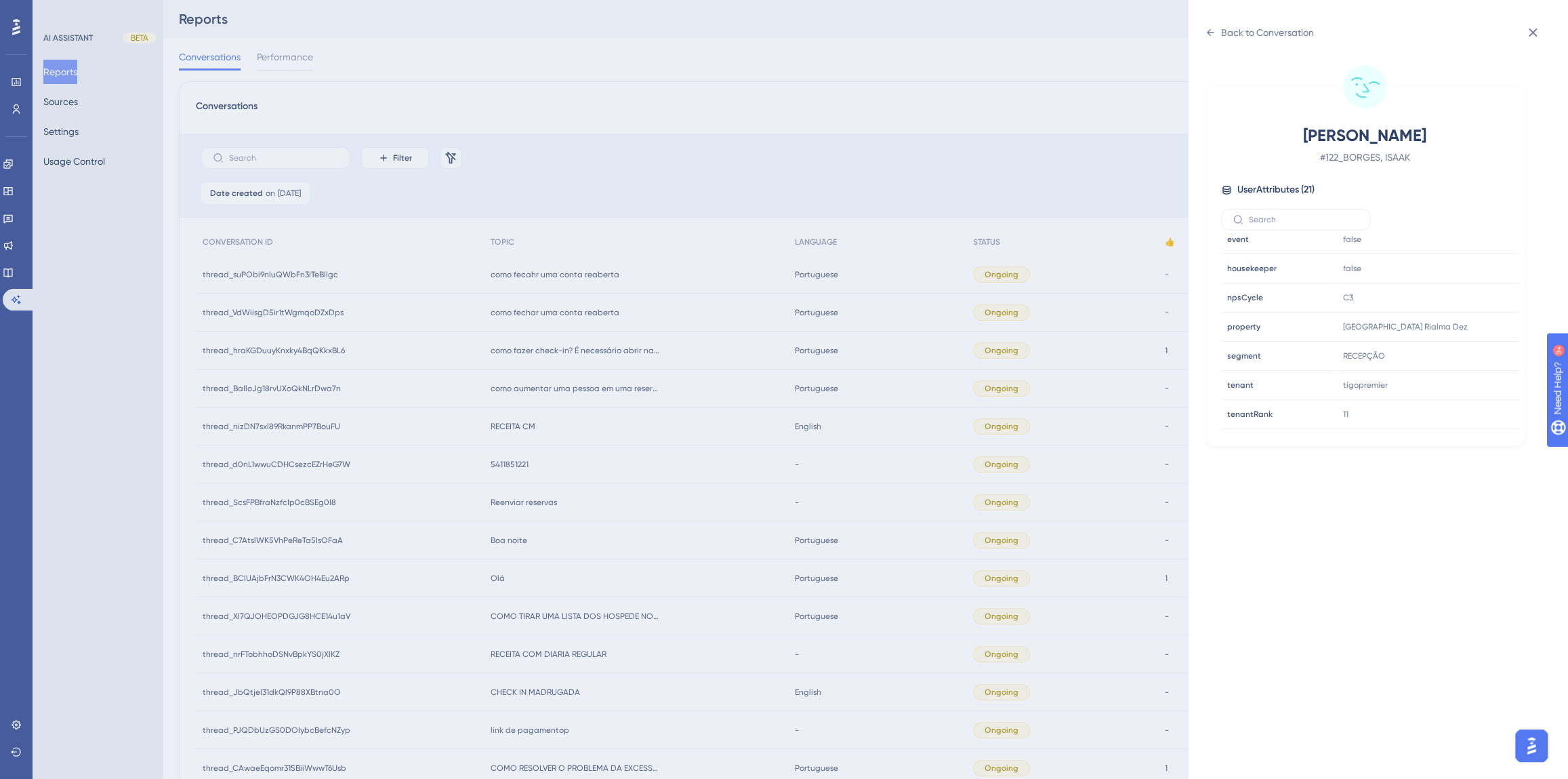
scroll to position [369, 0]
click at [1464, 377] on icon at bounding box center [1467, 376] width 13 height 13
click at [683, 465] on div "Back to Conversation BORGES, ISAAK # 122_BORGES, ISAAK User Attributes ( 21 ) E…" at bounding box center [784, 389] width 1568 height 779
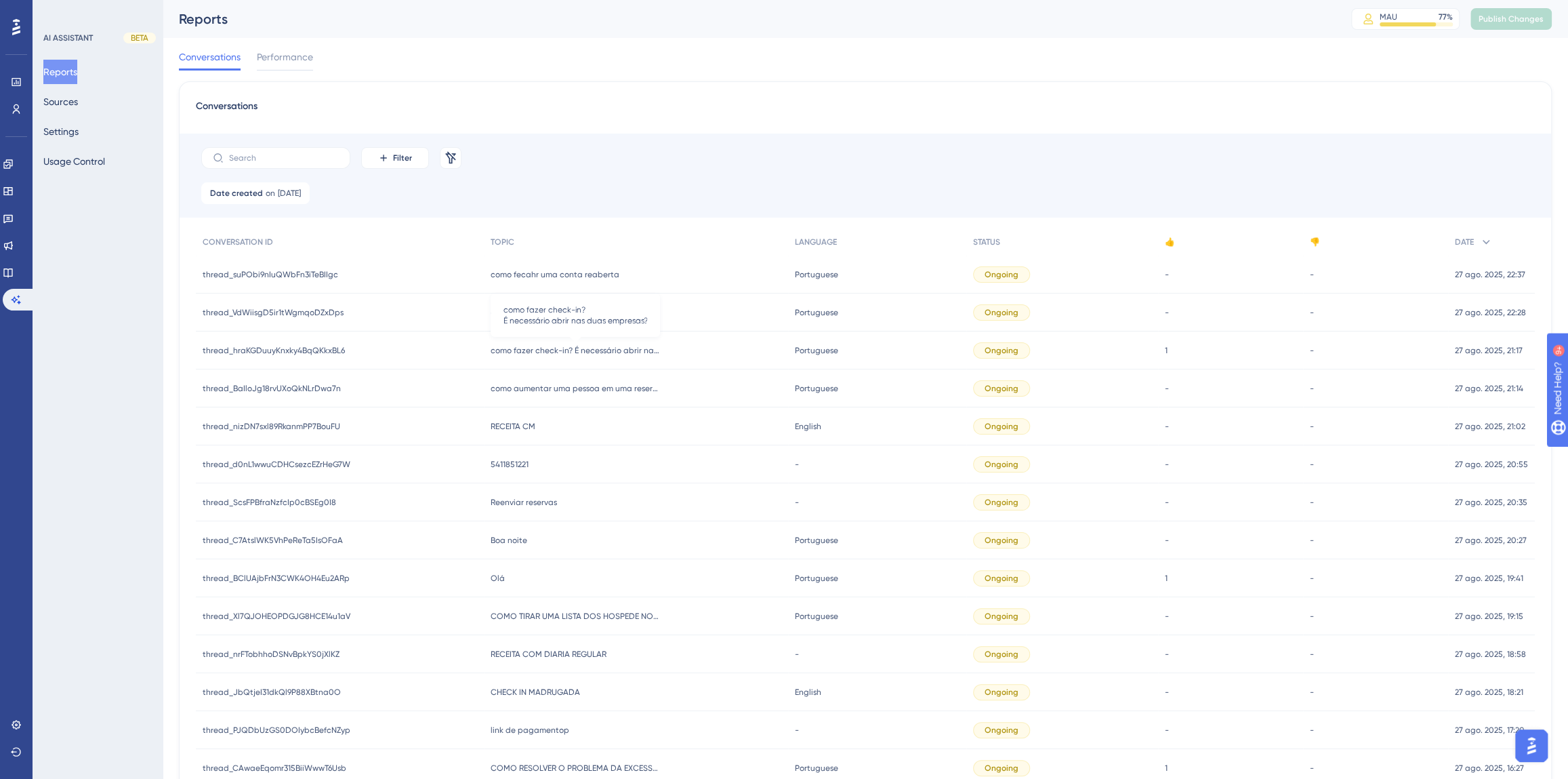
click at [554, 347] on span "como fazer check-in? É necessário abrir nas duas empresas?" at bounding box center [575, 351] width 170 height 11
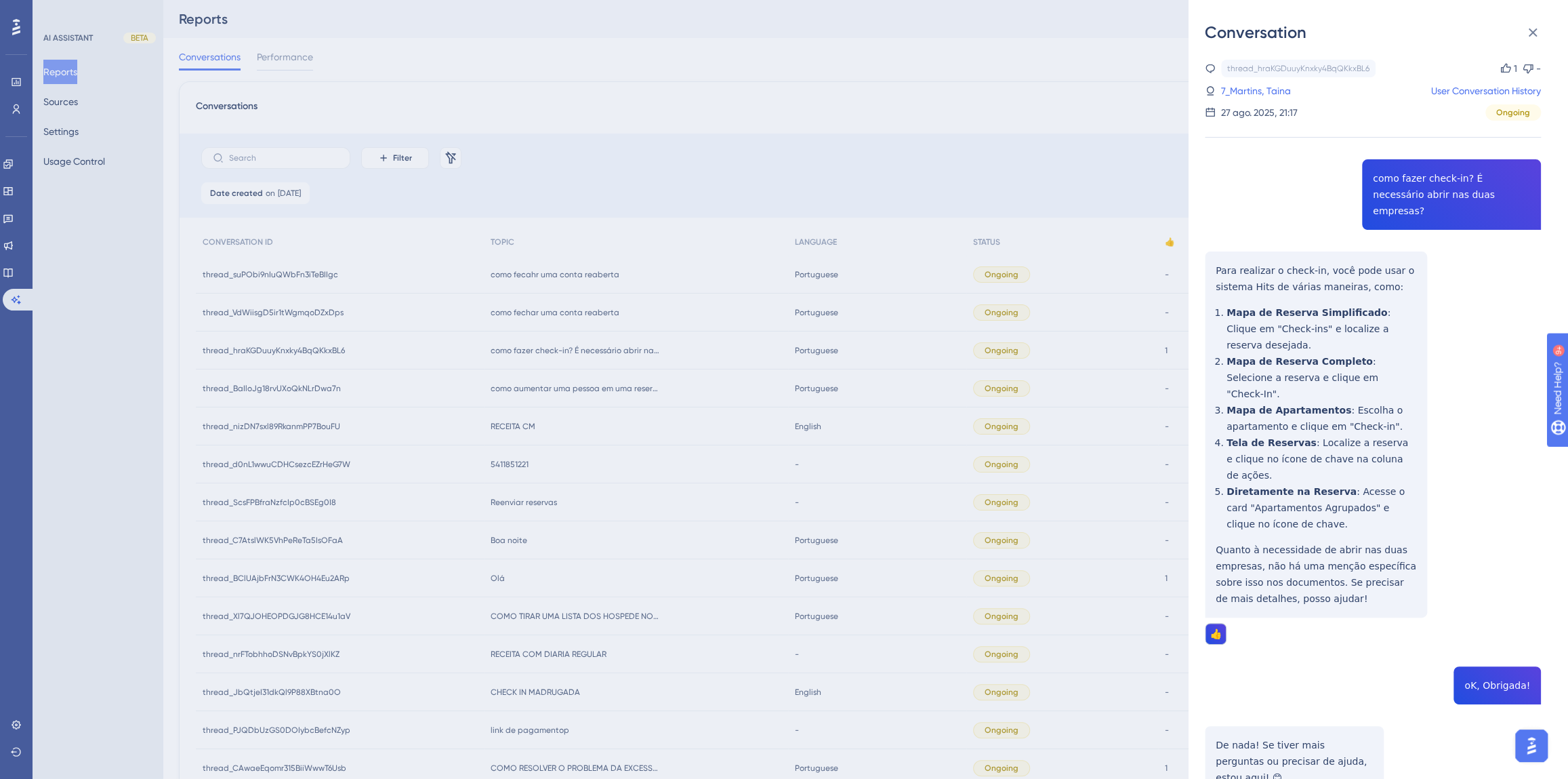
click at [1424, 189] on div "thread_hraKGDuuyKnxky4BqQKkxBL6 Copy 1 - 7_Martins, Taina User Conversation His…" at bounding box center [1373, 462] width 336 height 806
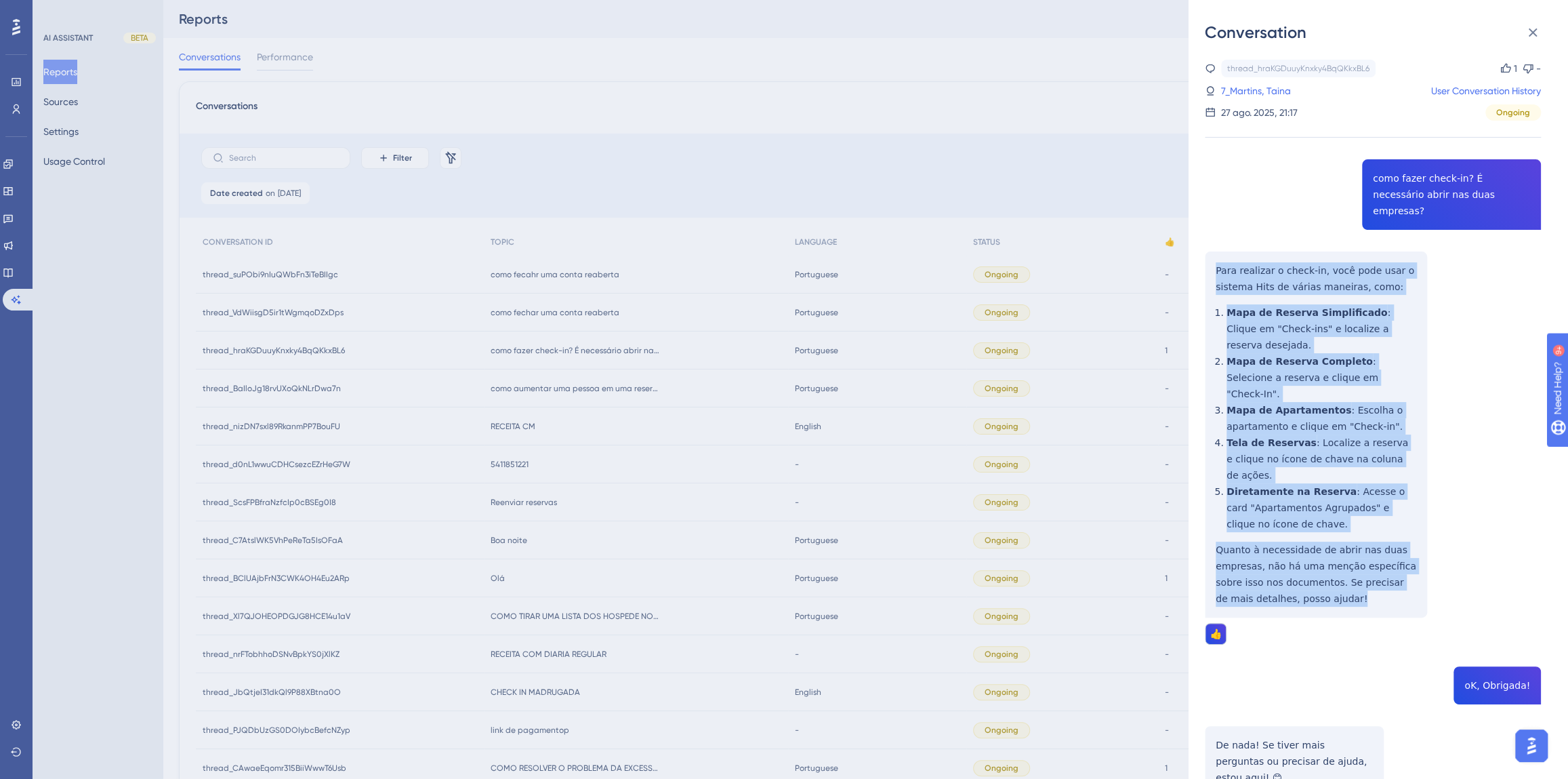
drag, startPoint x: 1321, startPoint y: 531, endPoint x: 1211, endPoint y: 251, distance: 300.8
click at [1211, 251] on div "thread_hraKGDuuyKnxky4BqQKkxBL6 Copy 1 - 7_Martins, Taina User Conversation His…" at bounding box center [1373, 462] width 336 height 806
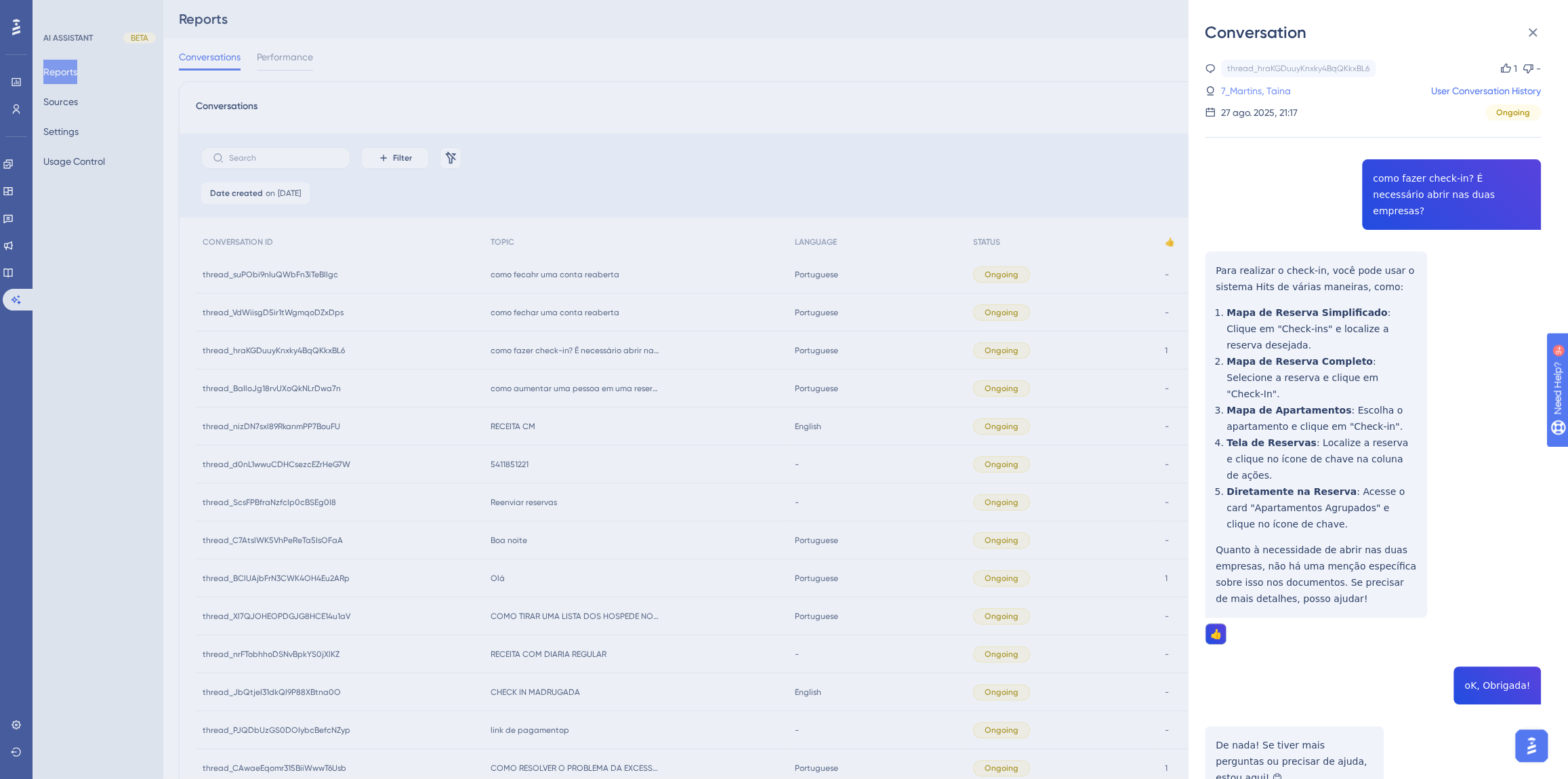
click at [1255, 94] on link "7_Martins, Taina" at bounding box center [1255, 90] width 70 height 17
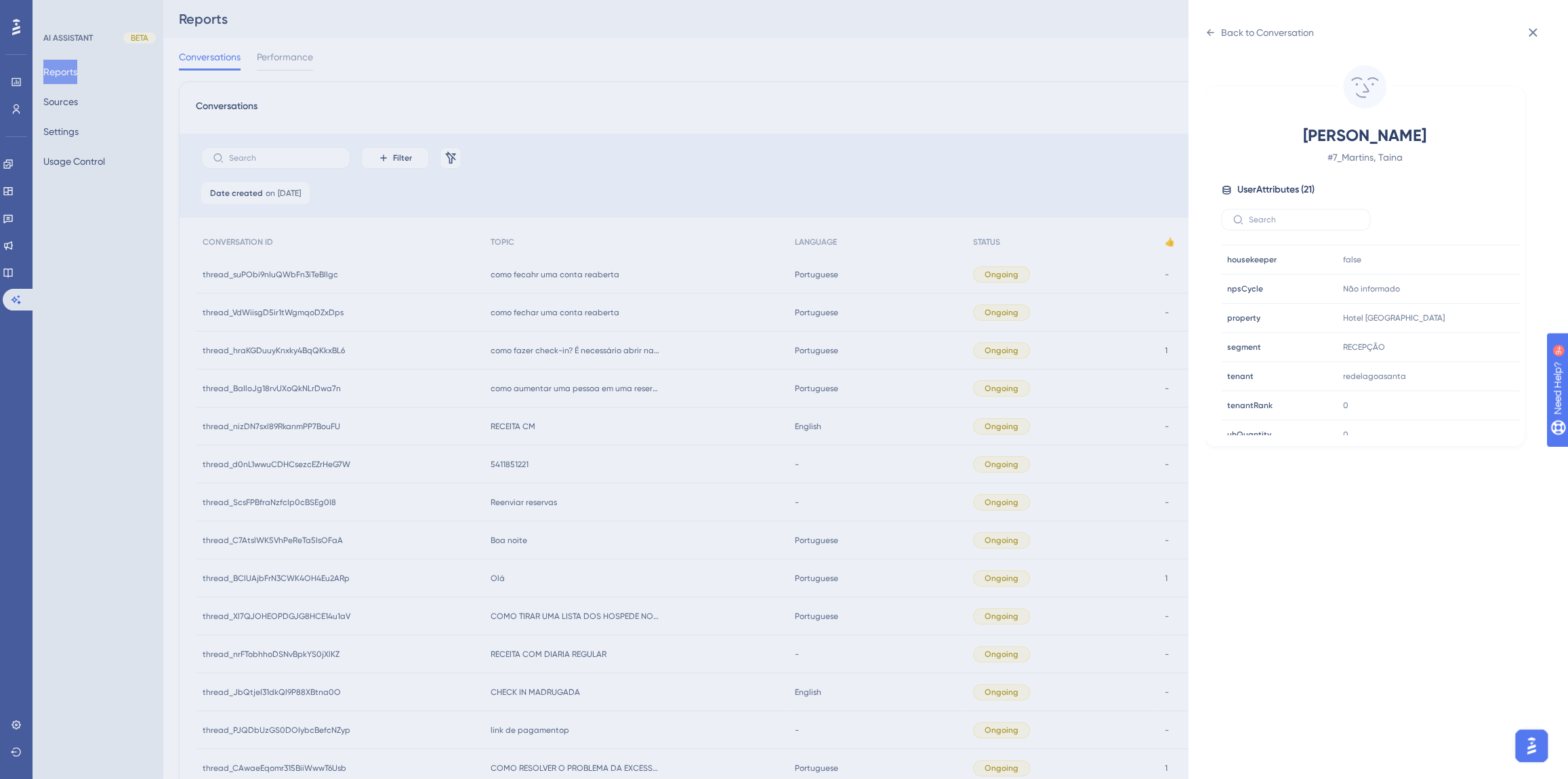
click at [583, 337] on div "Back to Conversation Martins, Taina # 7_Martins, Taina User Attributes ( 21 ) E…" at bounding box center [784, 389] width 1568 height 779
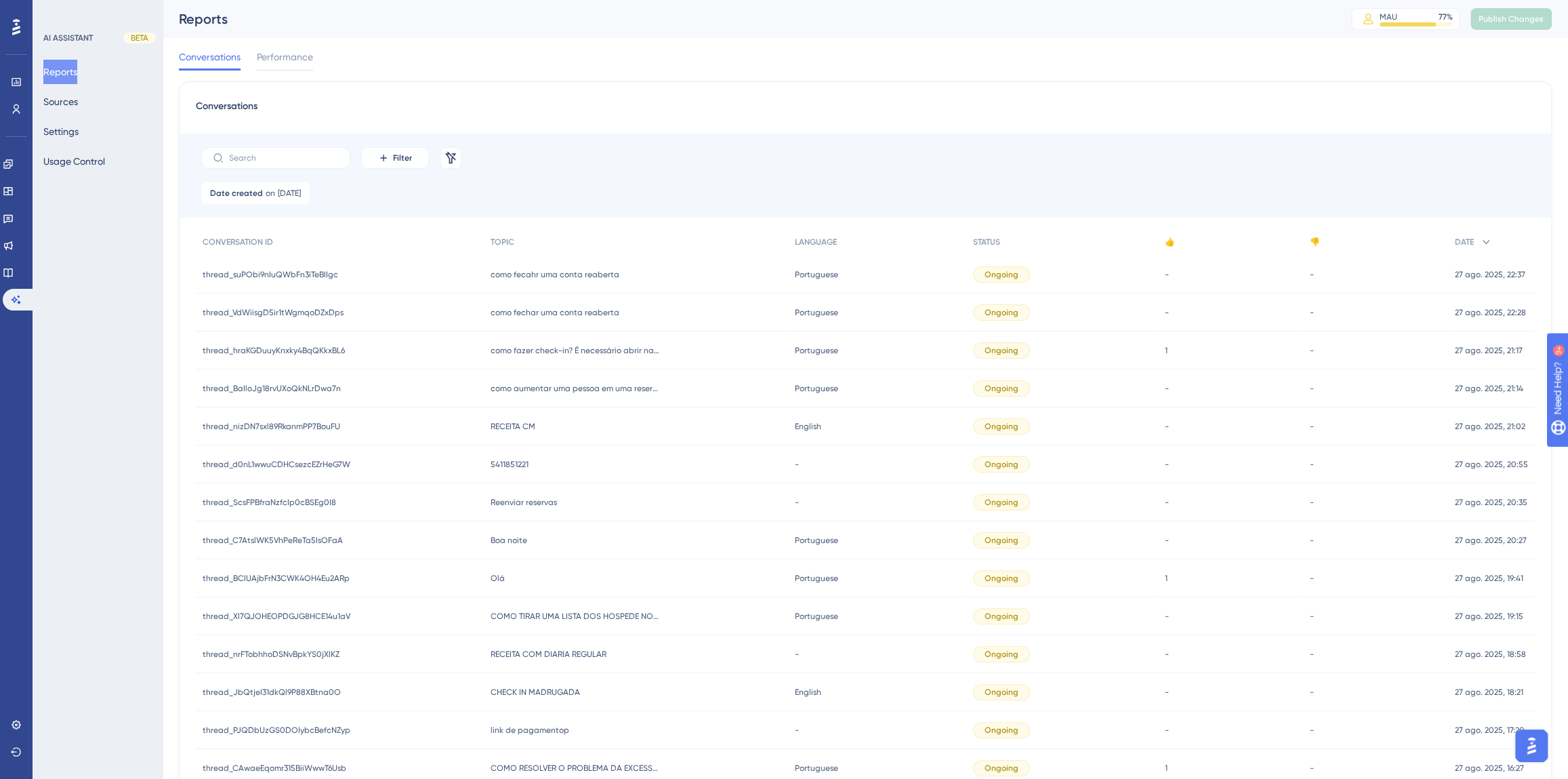
click at [560, 311] on span "como fechar uma conta reaberta" at bounding box center [555, 313] width 129 height 11
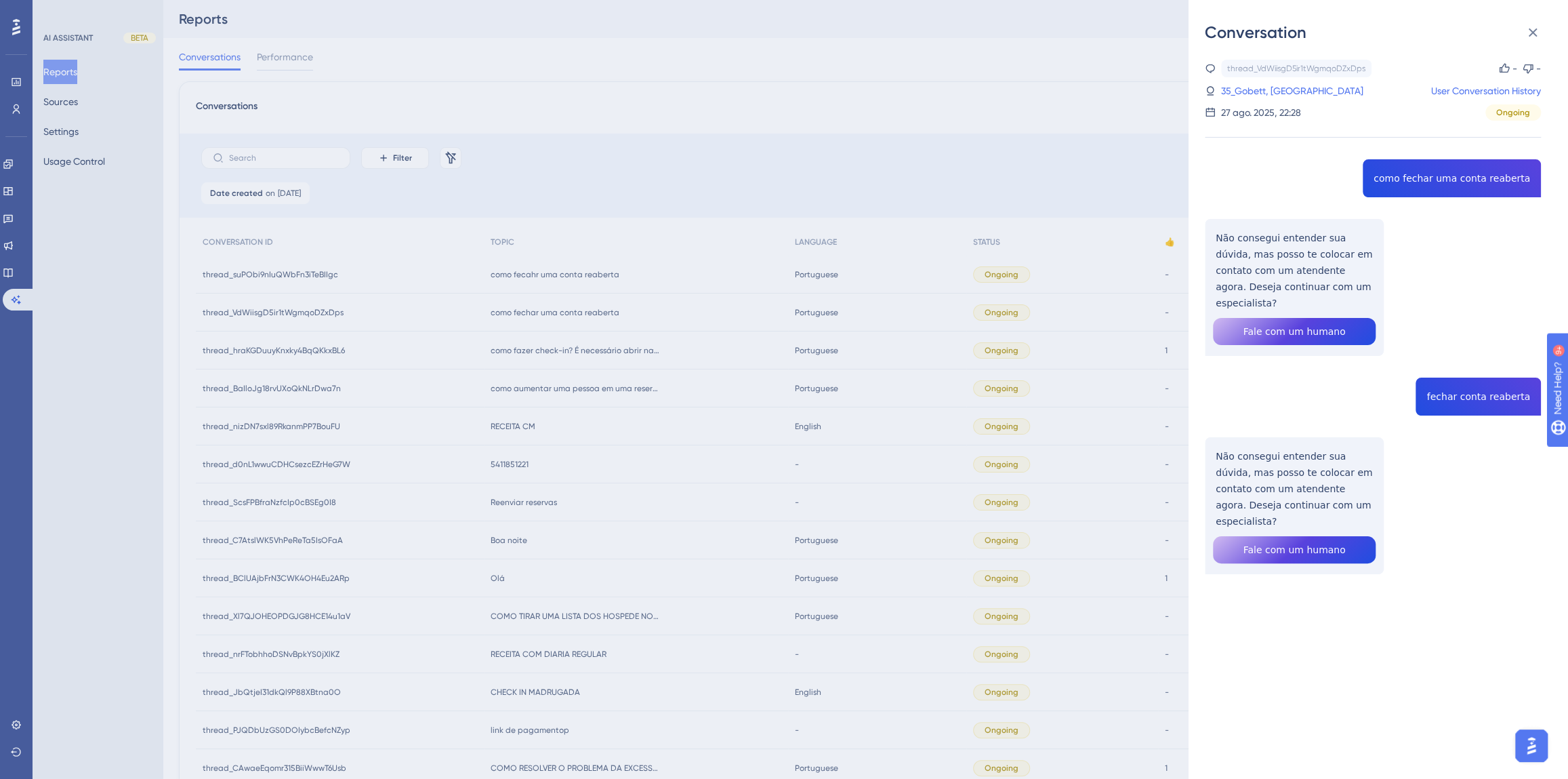
click at [1414, 176] on div "thread_VdWiisgD5ir1tWgmqoDZxDps Copy - - 35_Gobett, Diego User Conversation His…" at bounding box center [1373, 351] width 336 height 584
click at [1469, 381] on div "thread_VdWiisgD5ir1tWgmqoDZxDps Copy - - 35_Gobett, Diego User Conversation His…" at bounding box center [1373, 351] width 336 height 584
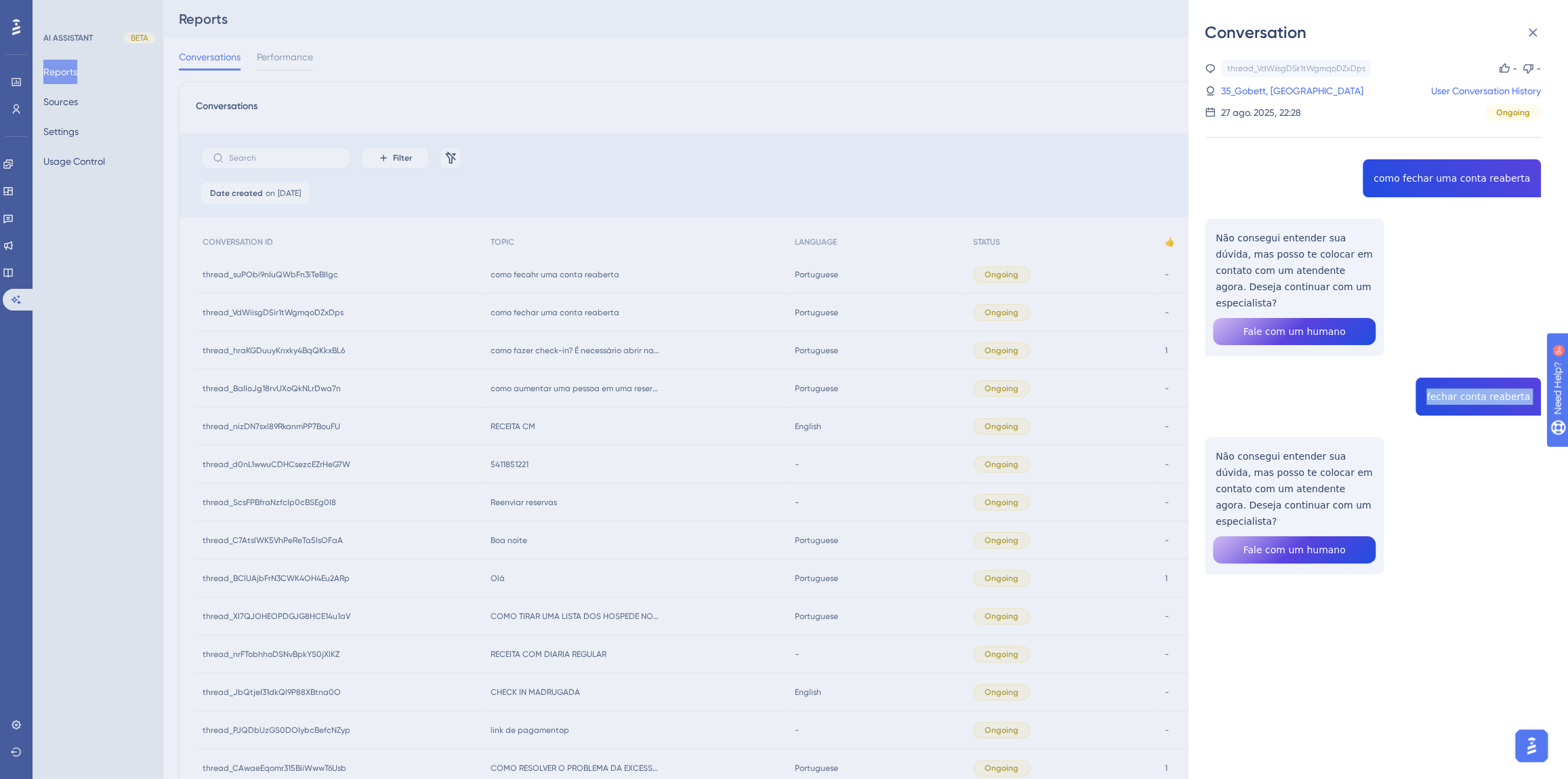
click at [1469, 381] on div "thread_VdWiisgD5ir1tWgmqoDZxDps Copy - - 35_Gobett, Diego User Conversation His…" at bounding box center [1373, 351] width 336 height 584
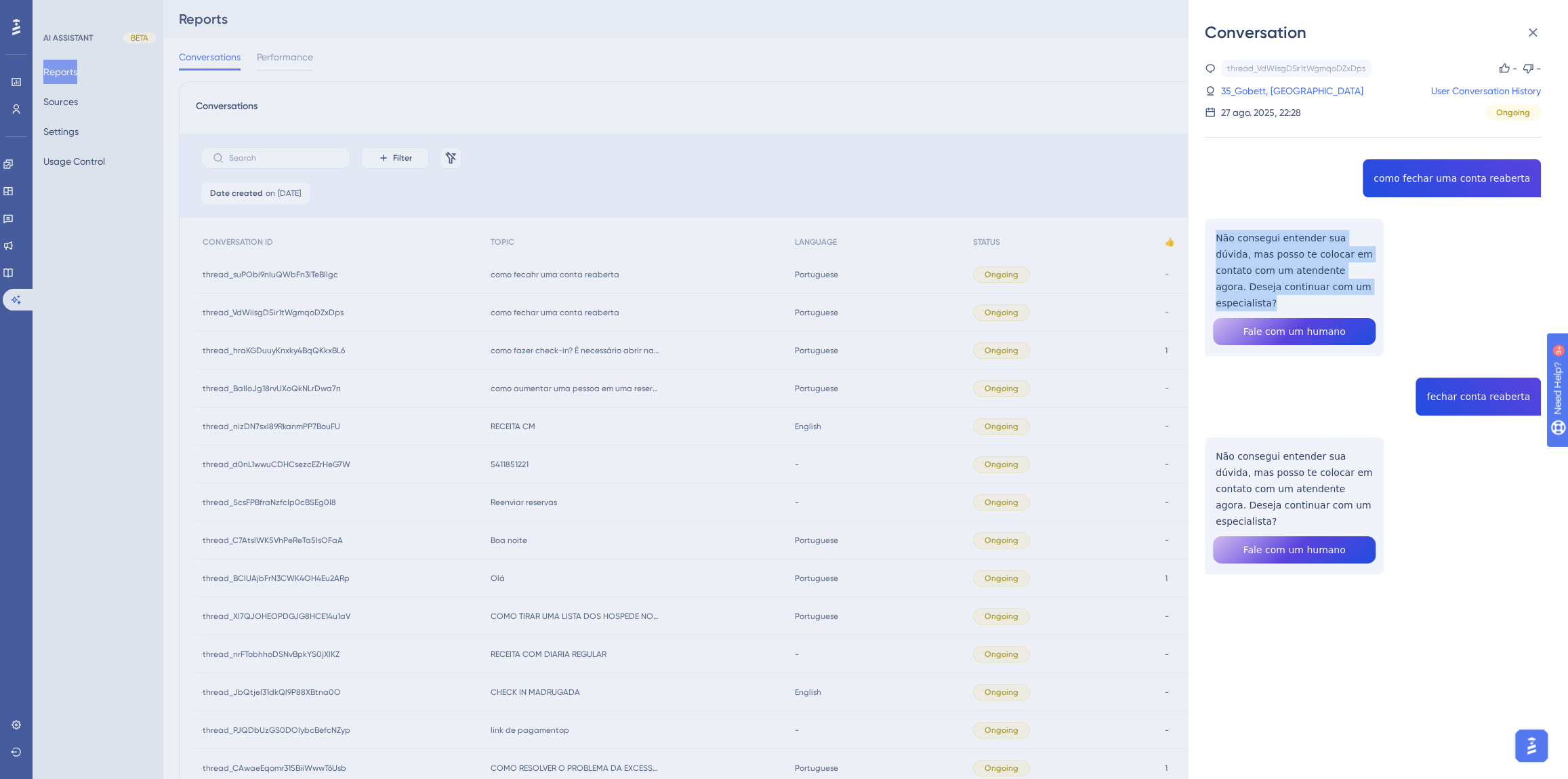
drag, startPoint x: 1348, startPoint y: 288, endPoint x: 1217, endPoint y: 237, distance: 140.6
click at [1217, 237] on div "thread_VdWiisgD5ir1tWgmqoDZxDps Copy - - 35_Gobett, Diego User Conversation His…" at bounding box center [1373, 351] width 336 height 584
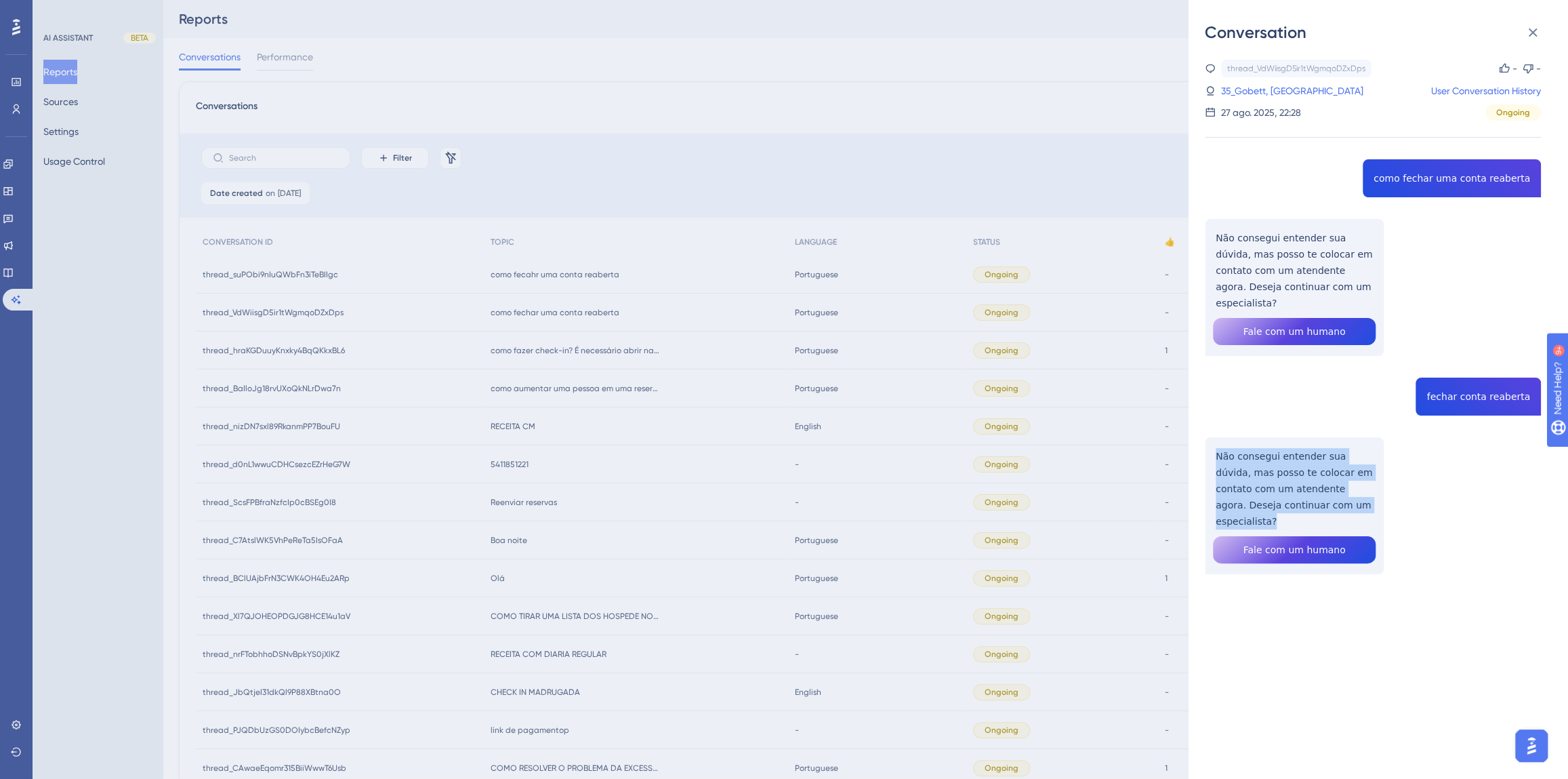
drag, startPoint x: 1350, startPoint y: 487, endPoint x: 1214, endPoint y: 442, distance: 143.3
click at [1214, 442] on div "thread_VdWiisgD5ir1tWgmqoDZxDps Copy - - 35_Gobett, Diego User Conversation His…" at bounding box center [1373, 351] width 336 height 584
click at [1290, 85] on link "35_Gobett, [GEOGRAPHIC_DATA]" at bounding box center [1291, 90] width 142 height 17
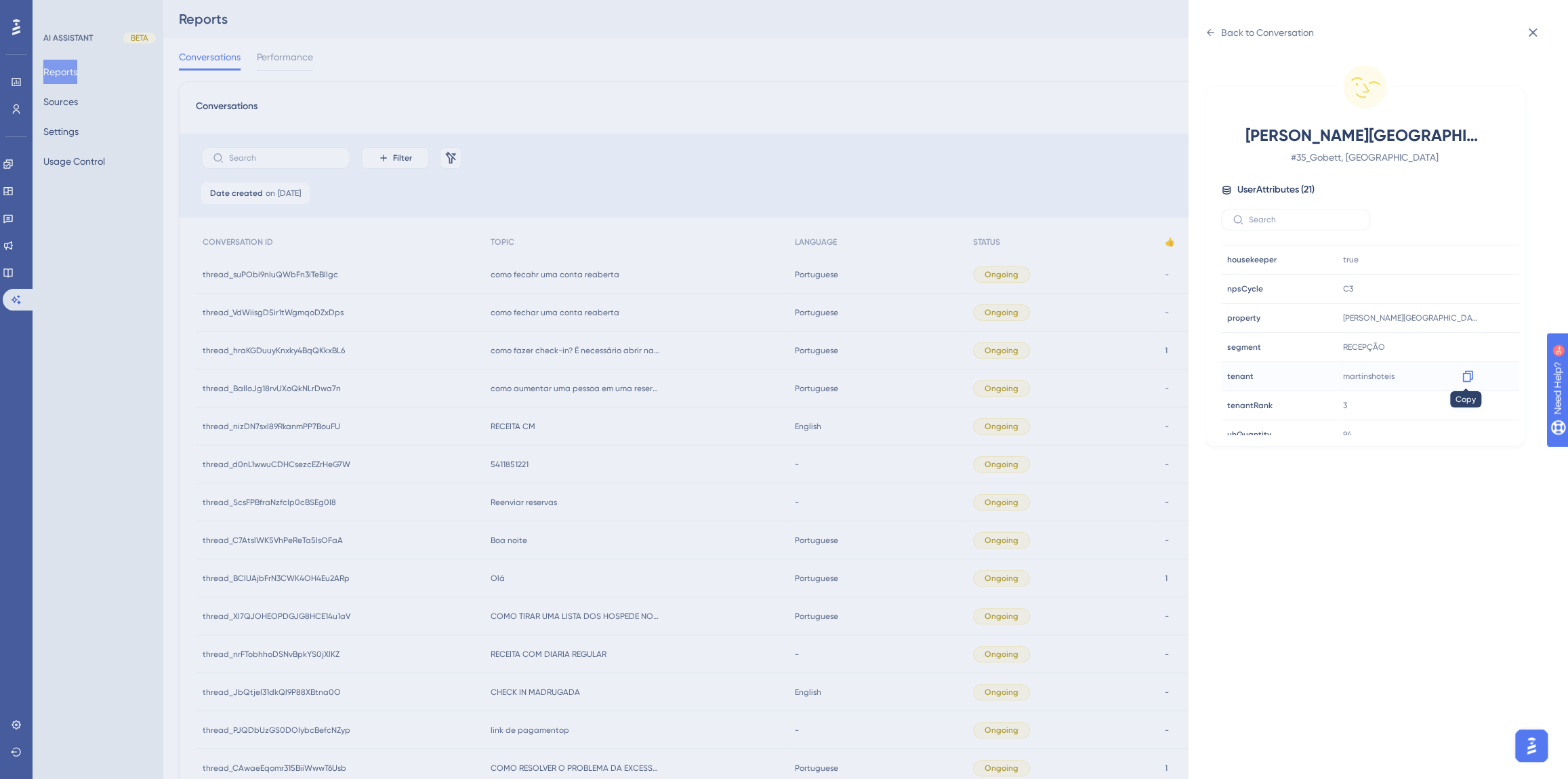
click at [1461, 382] on div at bounding box center [1467, 377] width 22 height 22
click at [1467, 314] on icon at bounding box center [1467, 318] width 10 height 12
click at [687, 313] on div "Back to Conversation Gobett, Diego # 35_Gobett, Diego User Attributes ( 21 ) Em…" at bounding box center [784, 389] width 1568 height 779
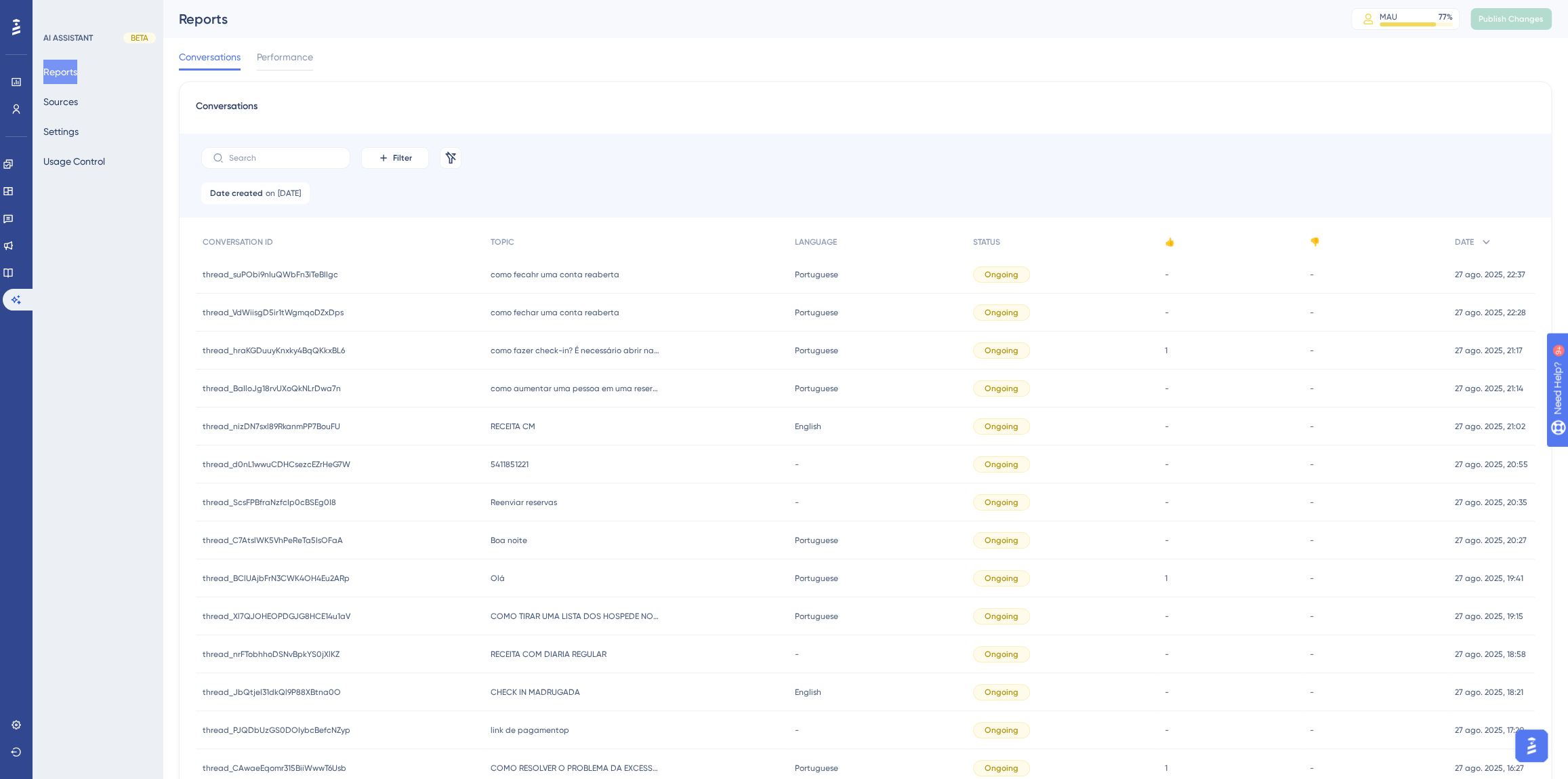
click at [540, 273] on span "como fecahr uma conta reaberta" at bounding box center [555, 274] width 129 height 11
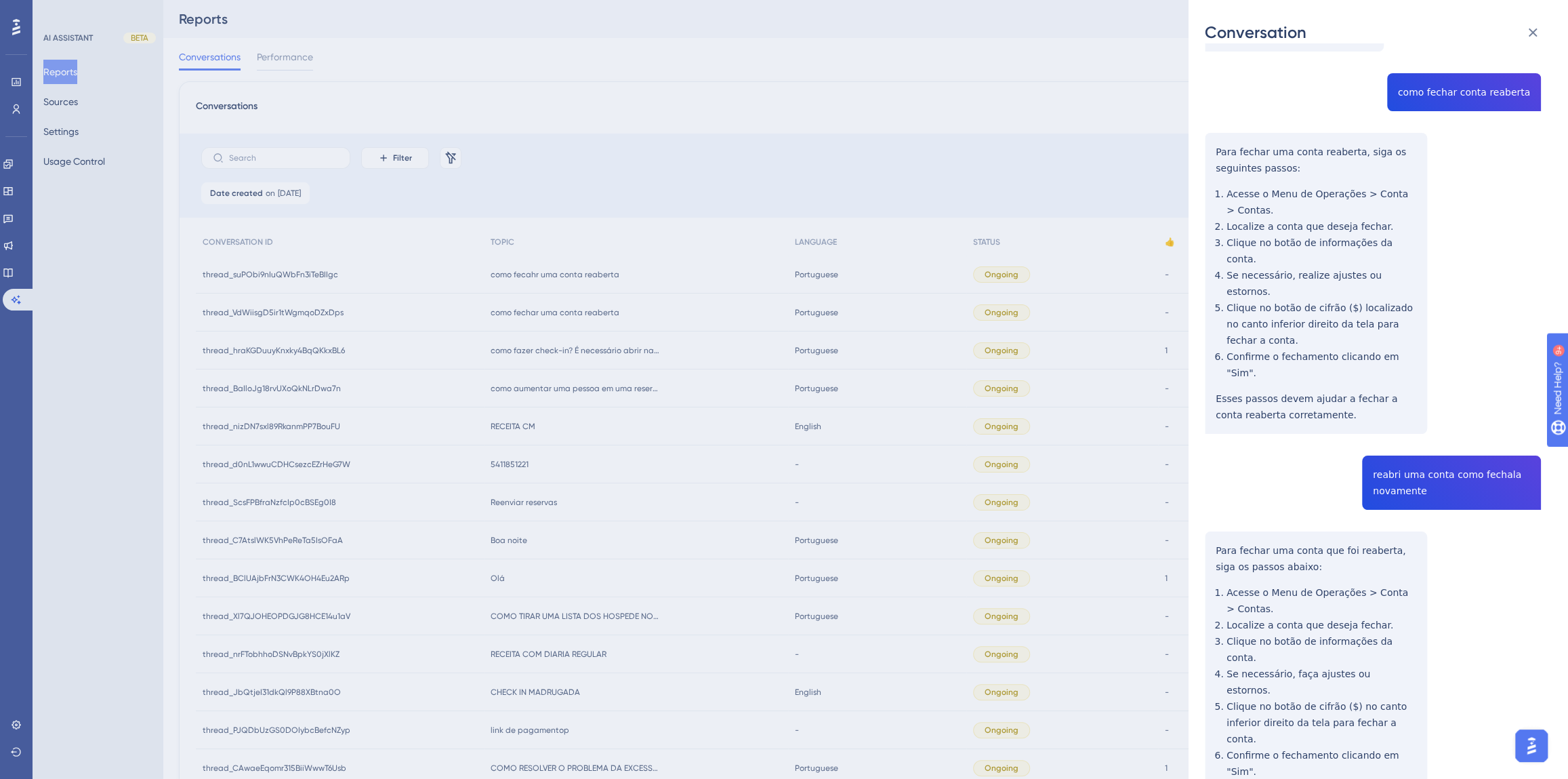
scroll to position [66, 0]
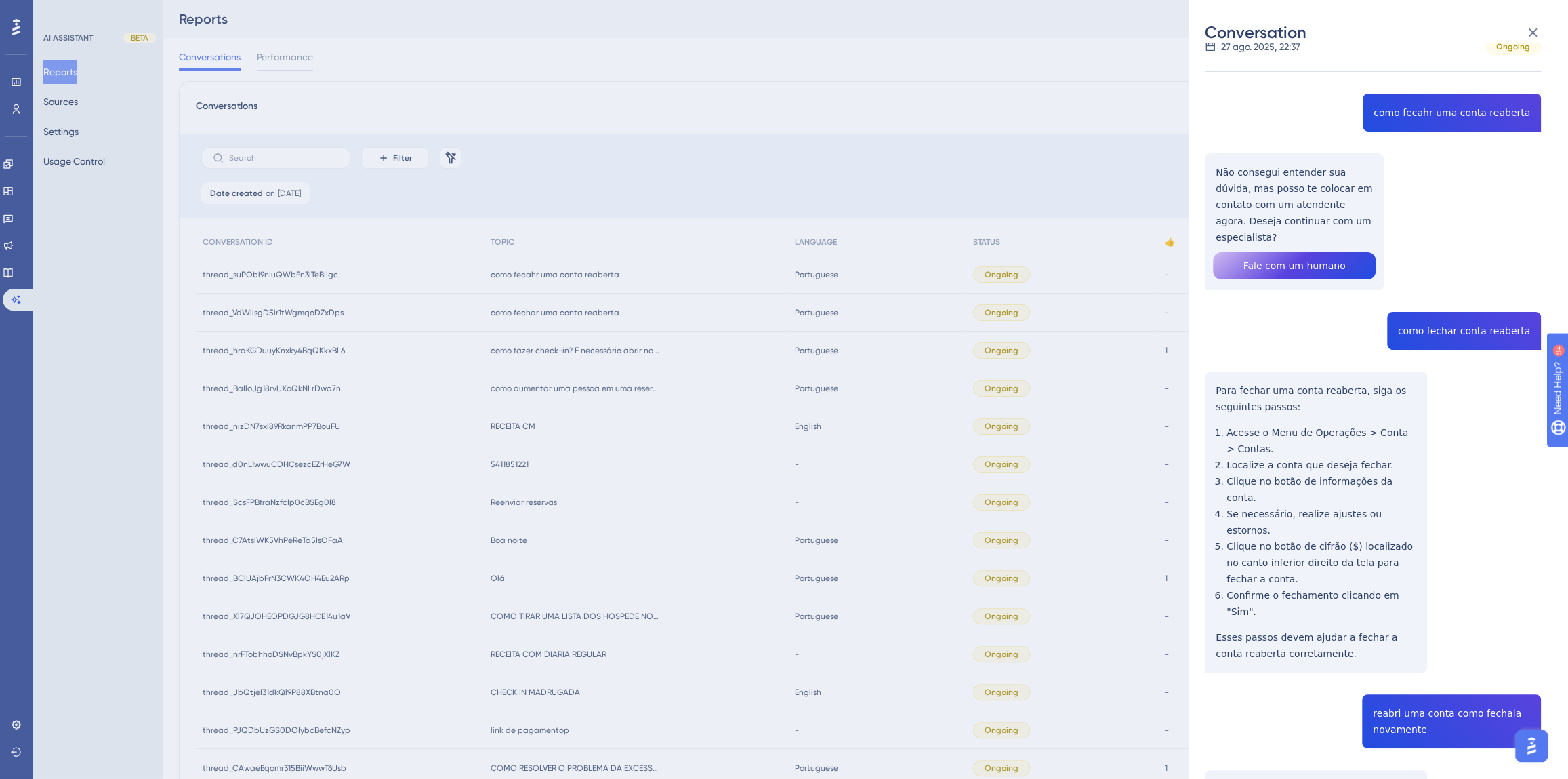
click at [1429, 317] on div "thread_suPObi9nIuQWbFn3iTeBIIgc Copy - - 35_Gobett, Diego User Conversation His…" at bounding box center [1373, 774] width 336 height 1561
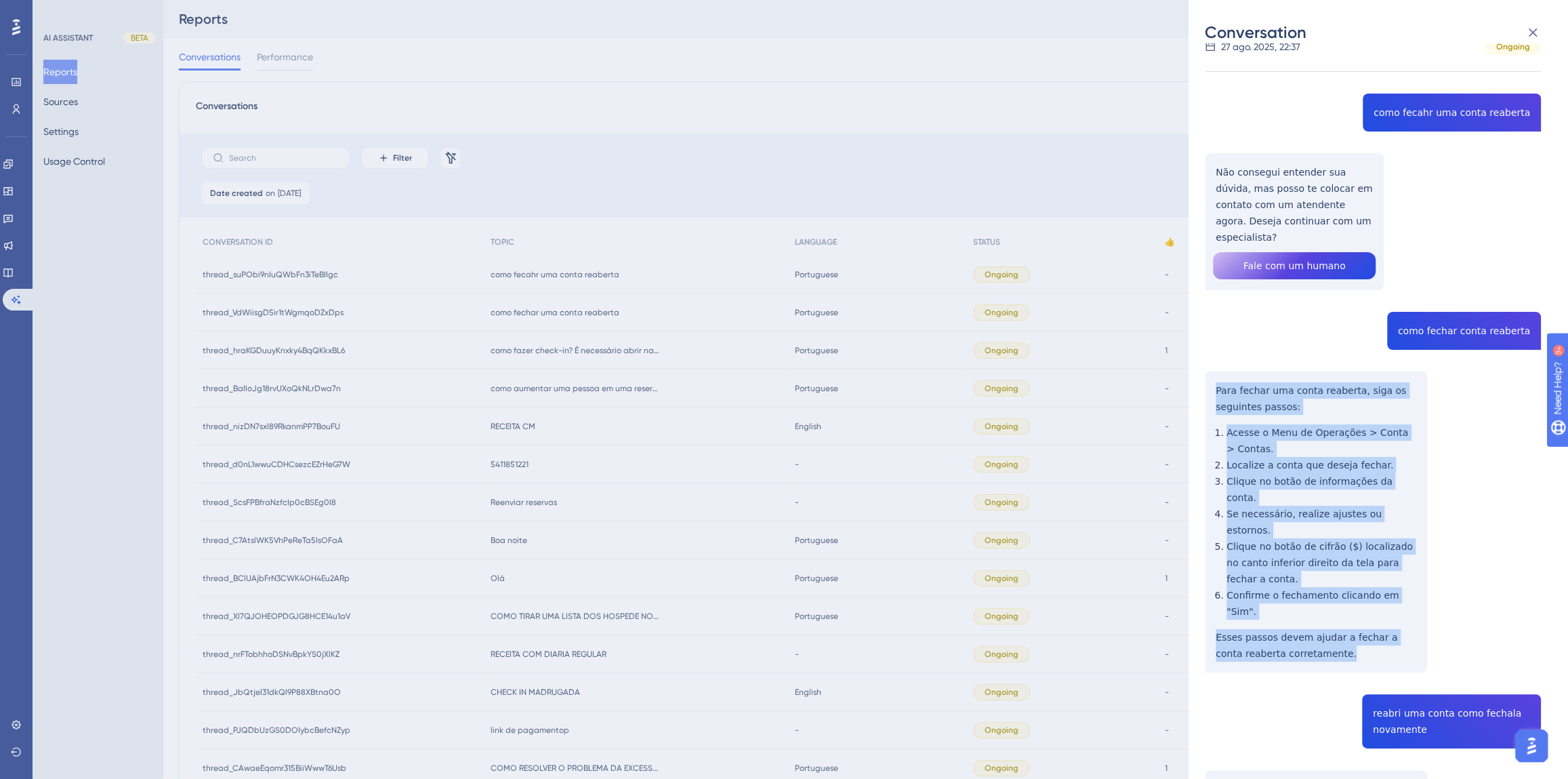
drag, startPoint x: 1313, startPoint y: 588, endPoint x: 1199, endPoint y: 377, distance: 239.8
click at [1199, 377] on div "Conversation thread_suPObi9nIuQWbFn3iTeBIIgc Copy - - 35_Gobett, Diego User Con…" at bounding box center [1378, 389] width 379 height 779
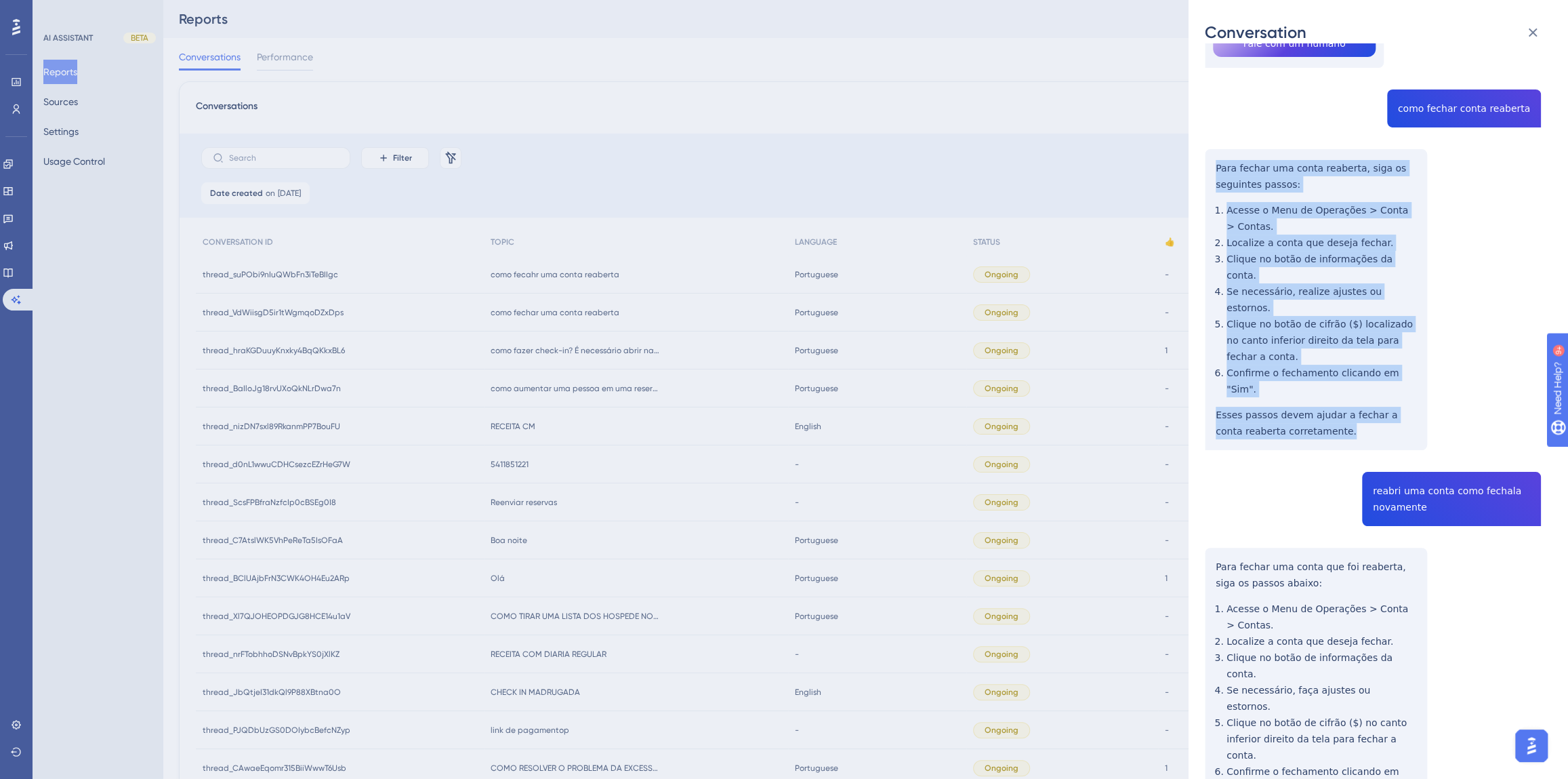
scroll to position [435, 0]
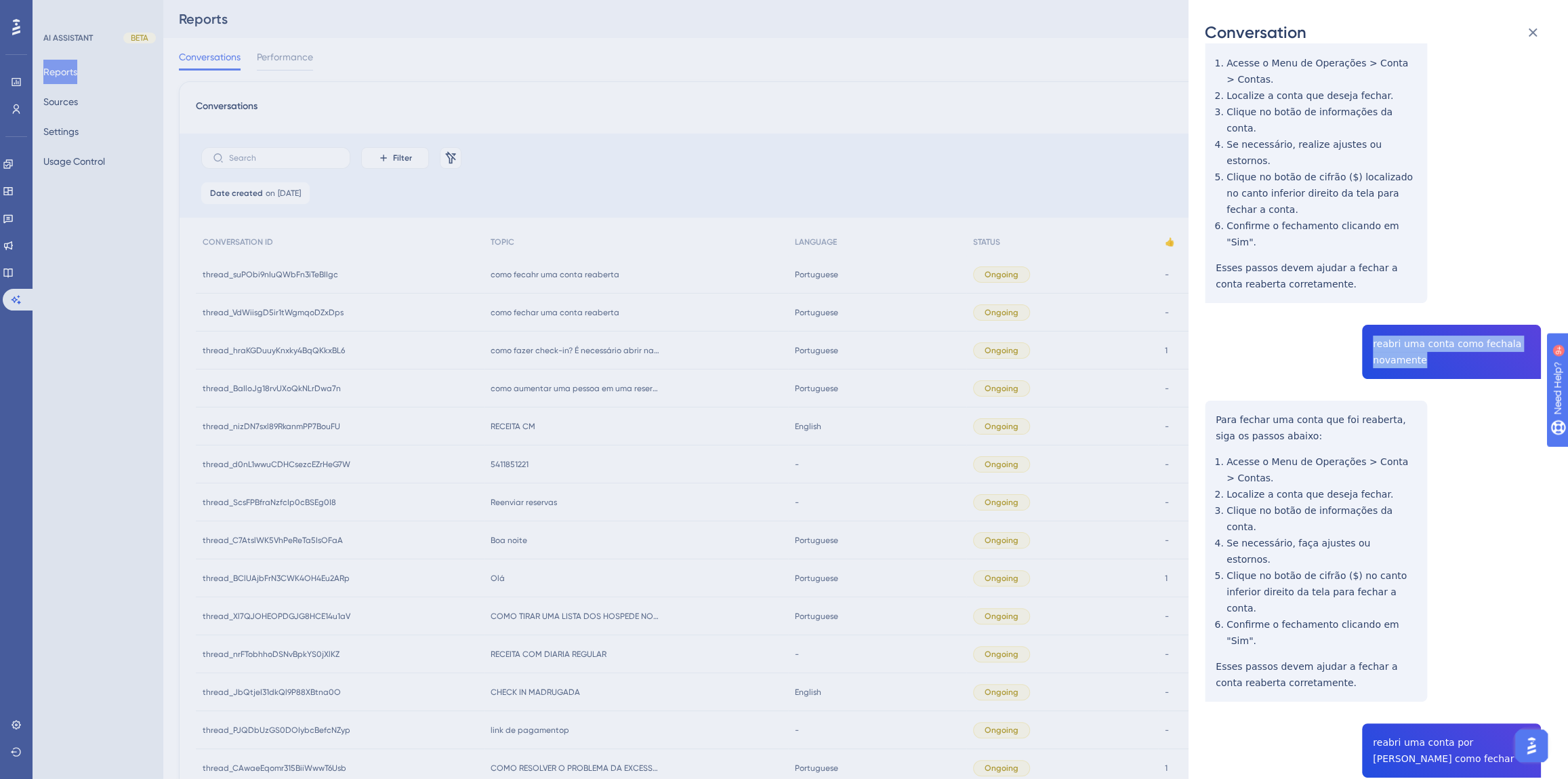
drag, startPoint x: 1423, startPoint y: 295, endPoint x: 1357, endPoint y: 277, distance: 68.4
click at [1357, 277] on div "thread_suPObi9nIuQWbFn3iTeBIIgc Copy - - 35_Gobett, Diego User Conversation His…" at bounding box center [1373, 405] width 336 height 1561
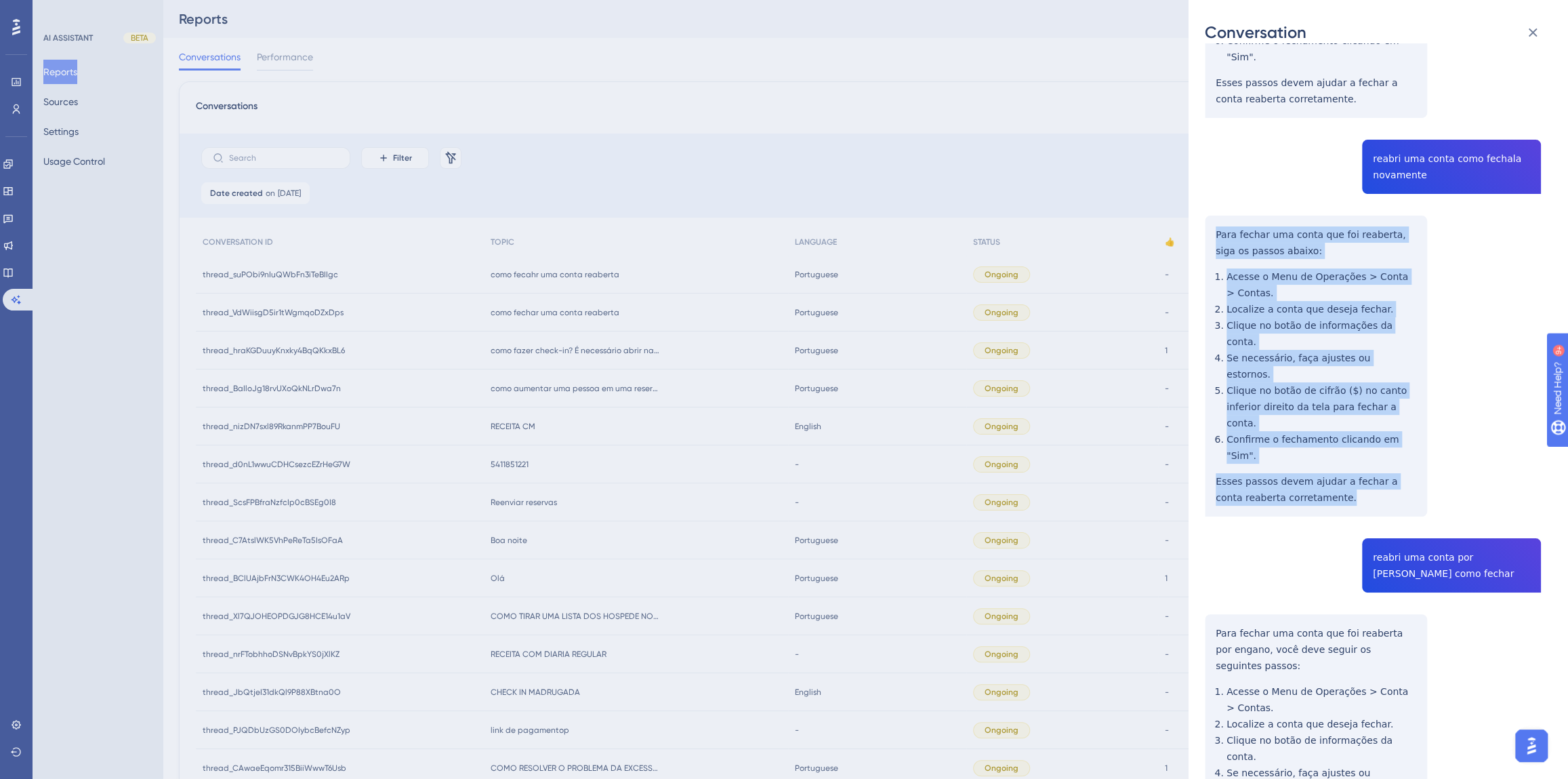
drag, startPoint x: 1273, startPoint y: 355, endPoint x: 1214, endPoint y: 169, distance: 195.1
click at [1214, 169] on div "thread_suPObi9nIuQWbFn3iTeBIIgc Copy - - 35_Gobett, Diego User Conversation His…" at bounding box center [1373, 220] width 336 height 1561
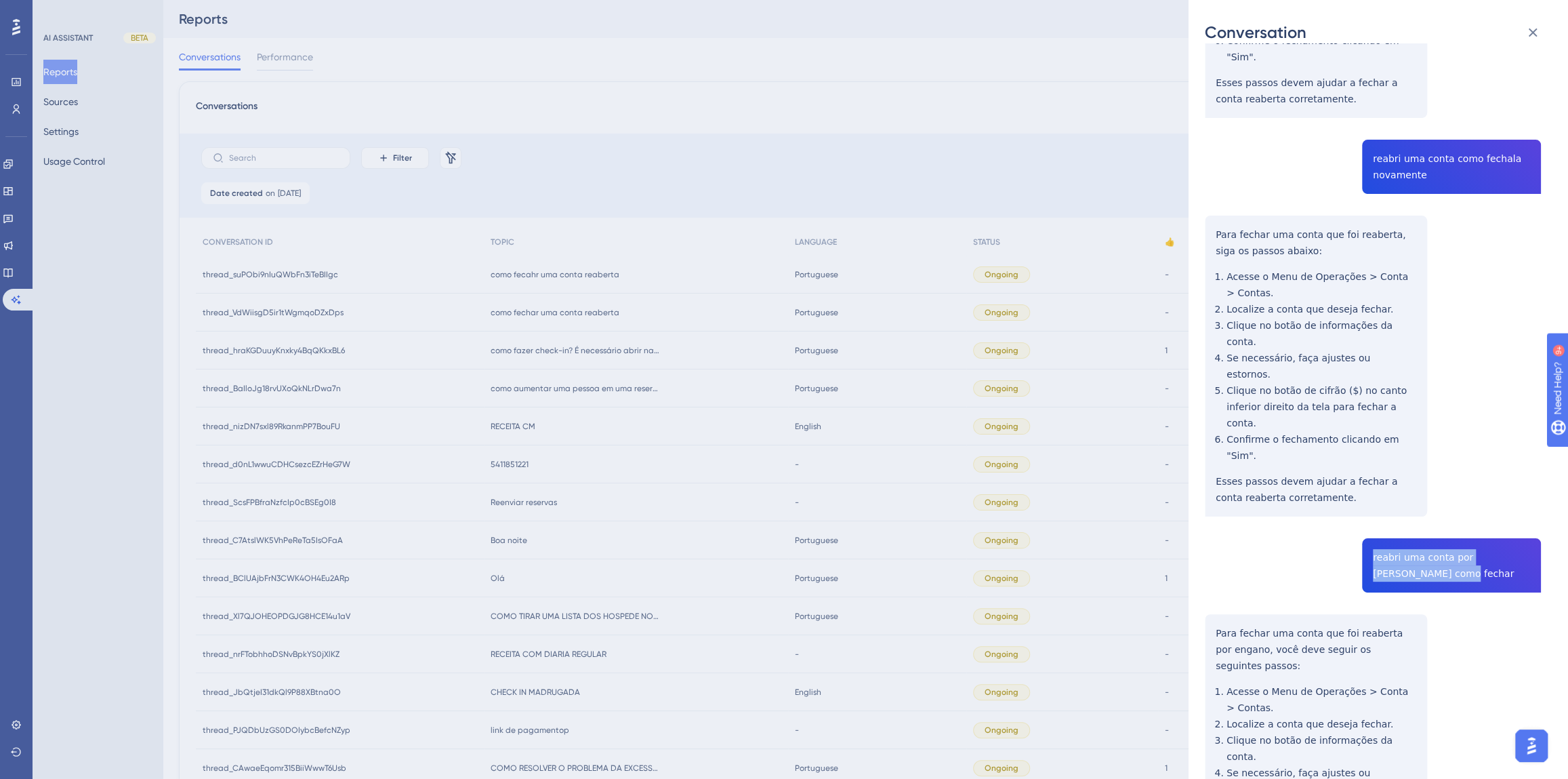
drag, startPoint x: 1401, startPoint y: 443, endPoint x: 1368, endPoint y: 426, distance: 37.1
click at [1368, 426] on div "thread_suPObi9nIuQWbFn3iTeBIIgc Copy - - 35_Gobett, Diego User Conversation His…" at bounding box center [1373, 220] width 336 height 1561
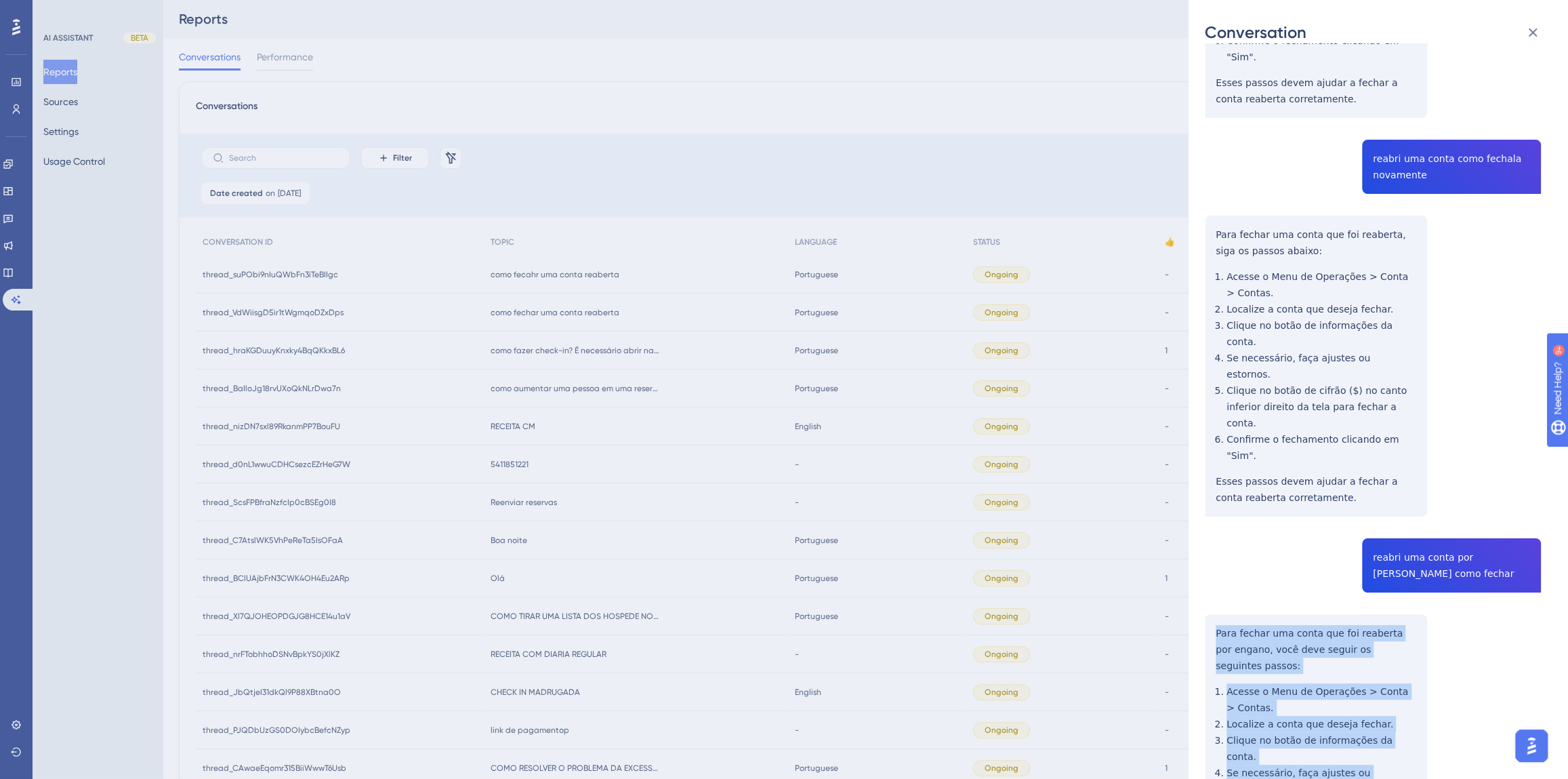
drag, startPoint x: 1283, startPoint y: 704, endPoint x: 1203, endPoint y: 496, distance: 222.9
click at [1203, 496] on div "Conversation thread_suPObi9nIuQWbFn3iTeBIIgc Copy - - 35_Gobett, Diego User Con…" at bounding box center [1378, 389] width 379 height 779
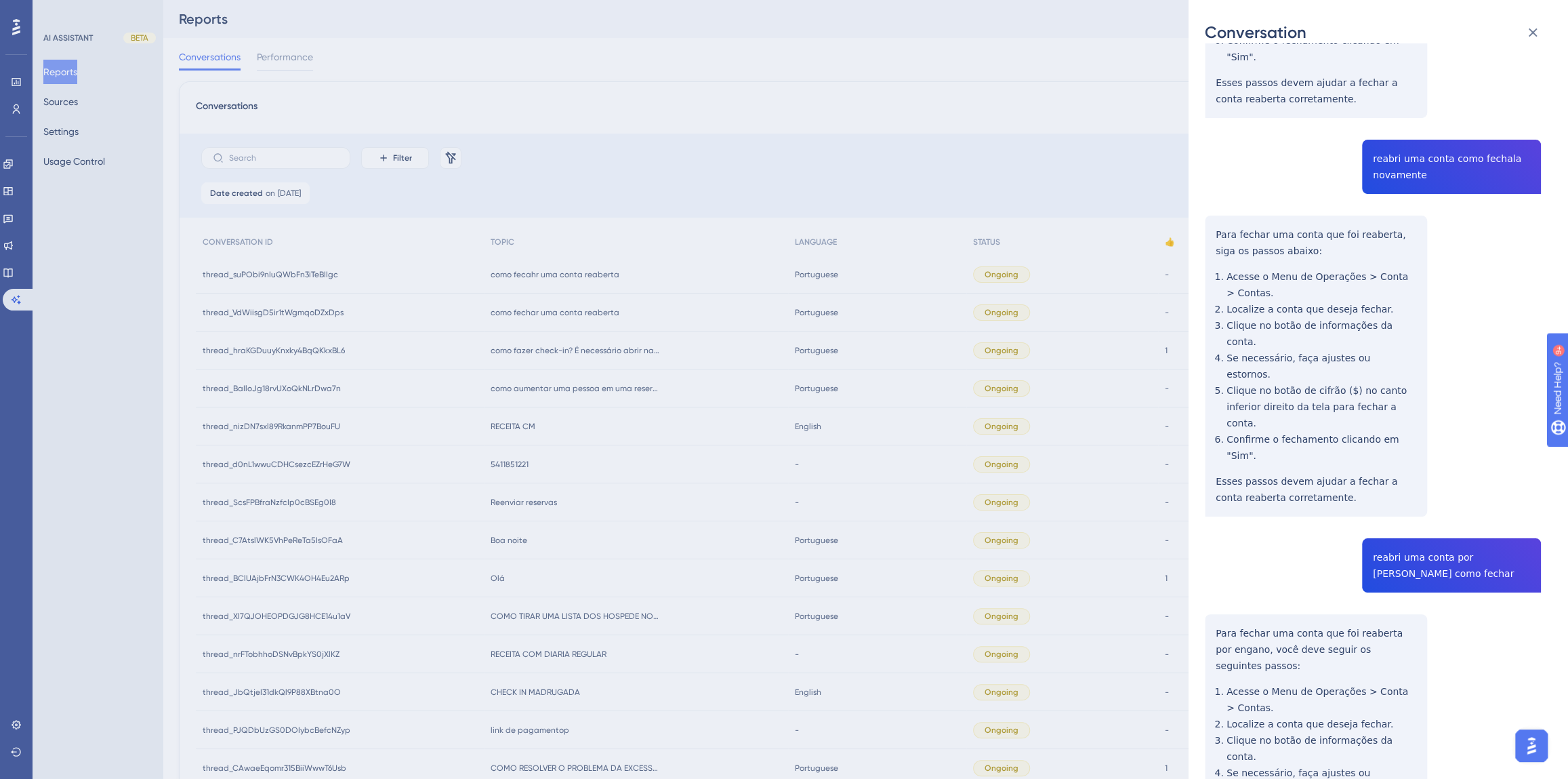
click at [80, 362] on div "Conversation thread_suPObi9nIuQWbFn3iTeBIIgc Copy - - 35_Gobett, Diego User Con…" at bounding box center [784, 389] width 1568 height 779
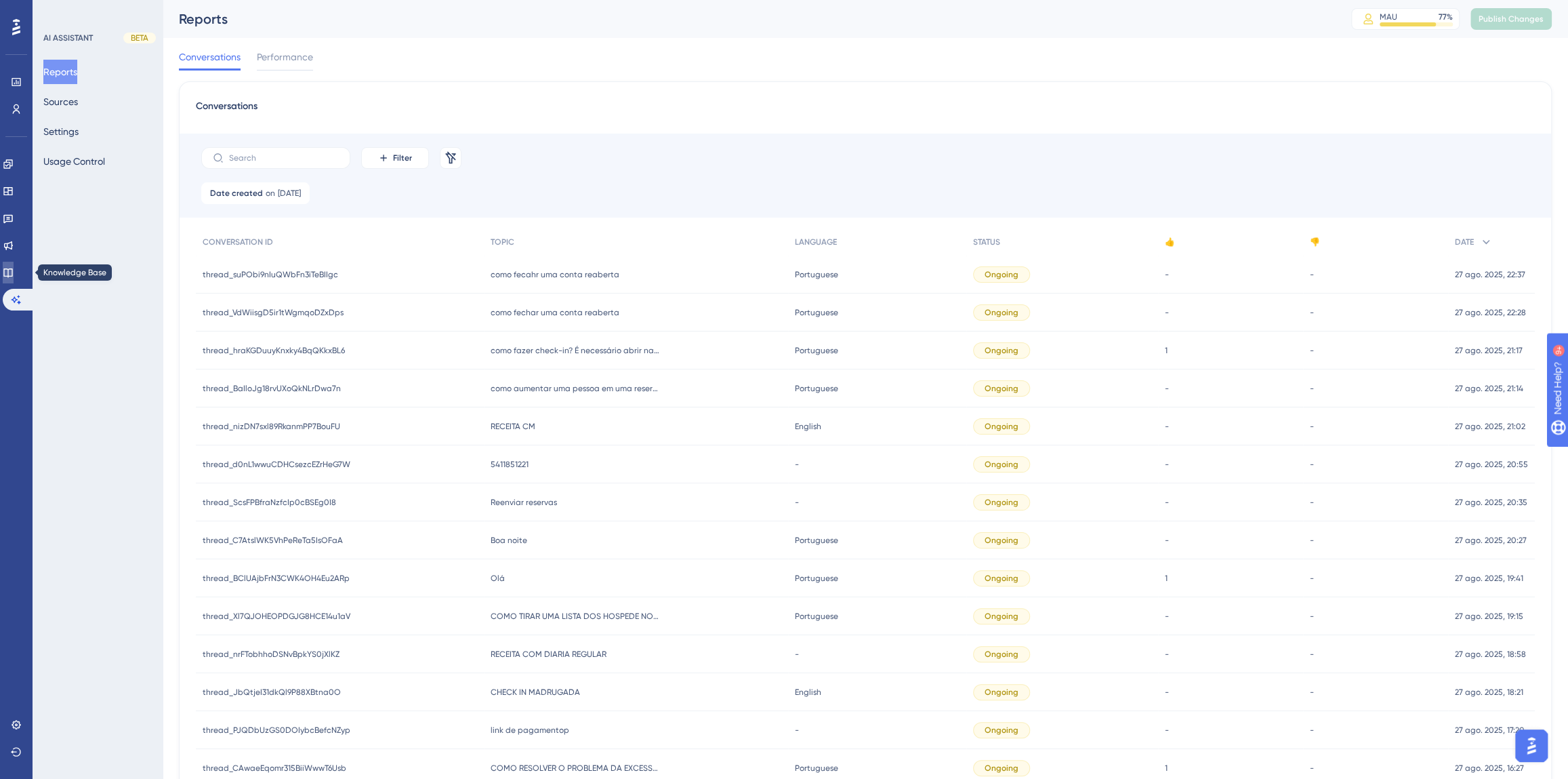
click at [13, 278] on link at bounding box center [8, 273] width 11 height 22
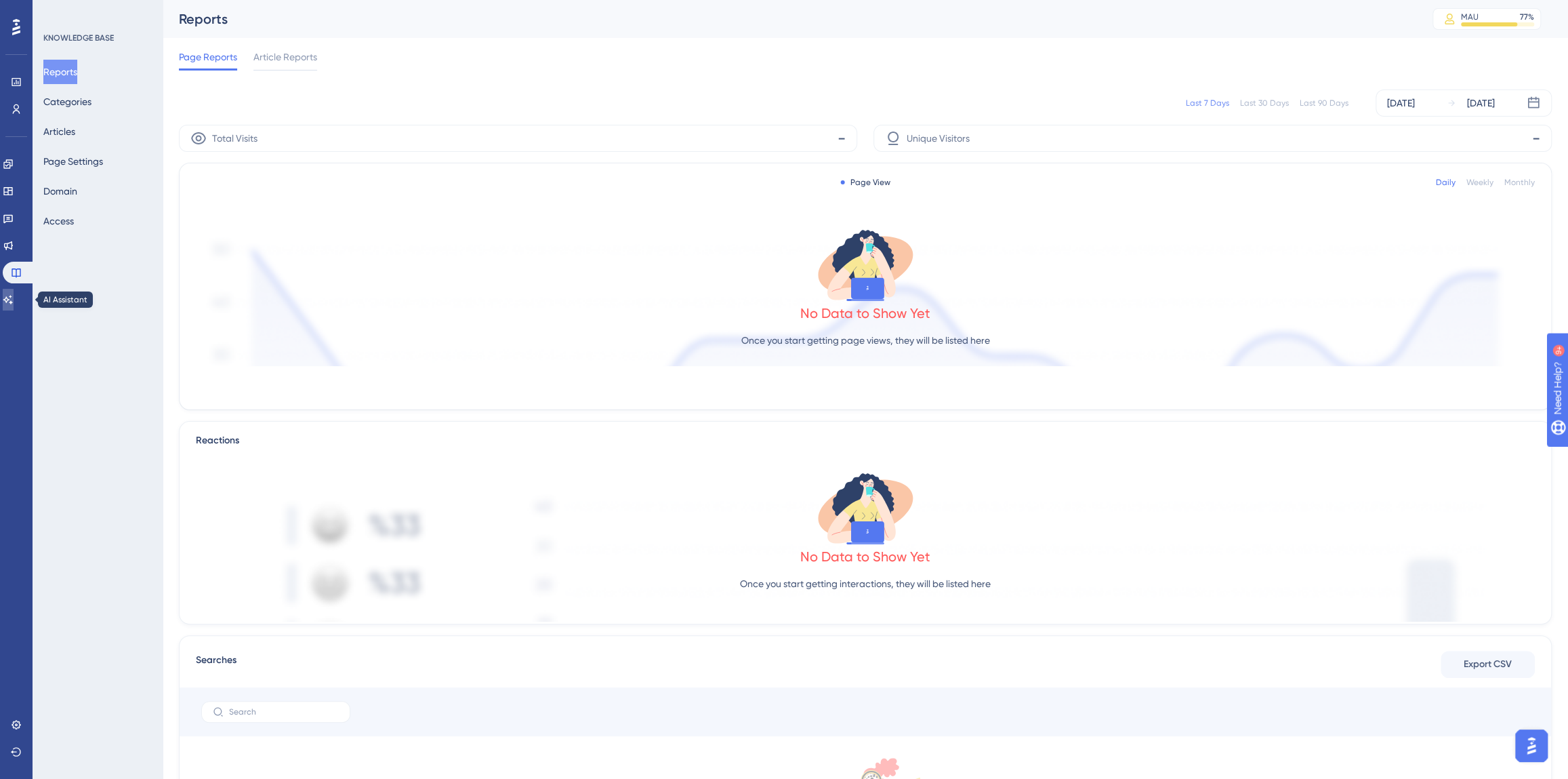
click at [13, 299] on icon at bounding box center [8, 299] width 11 height 11
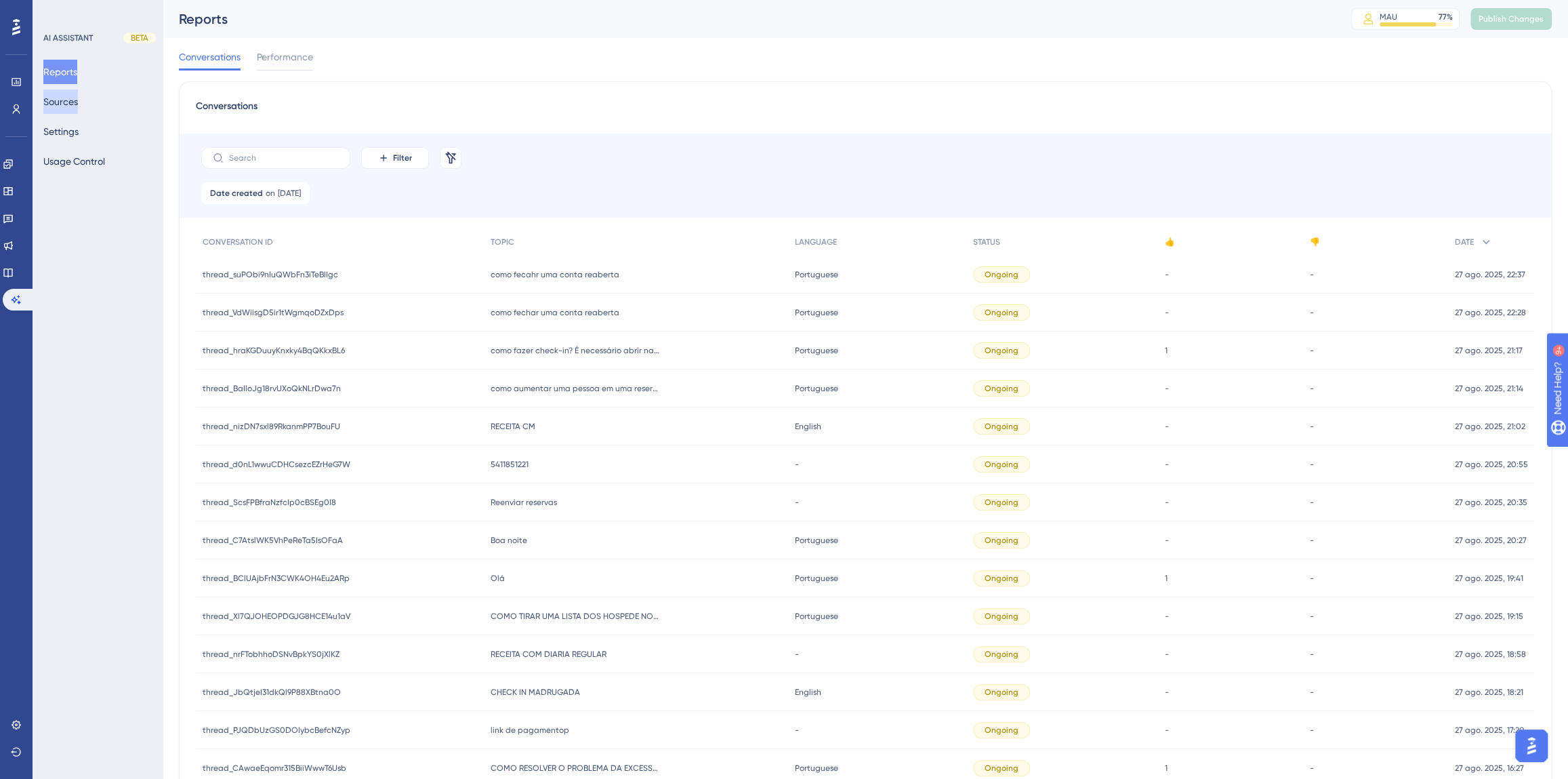
click at [66, 105] on button "Sources" at bounding box center [60, 101] width 35 height 24
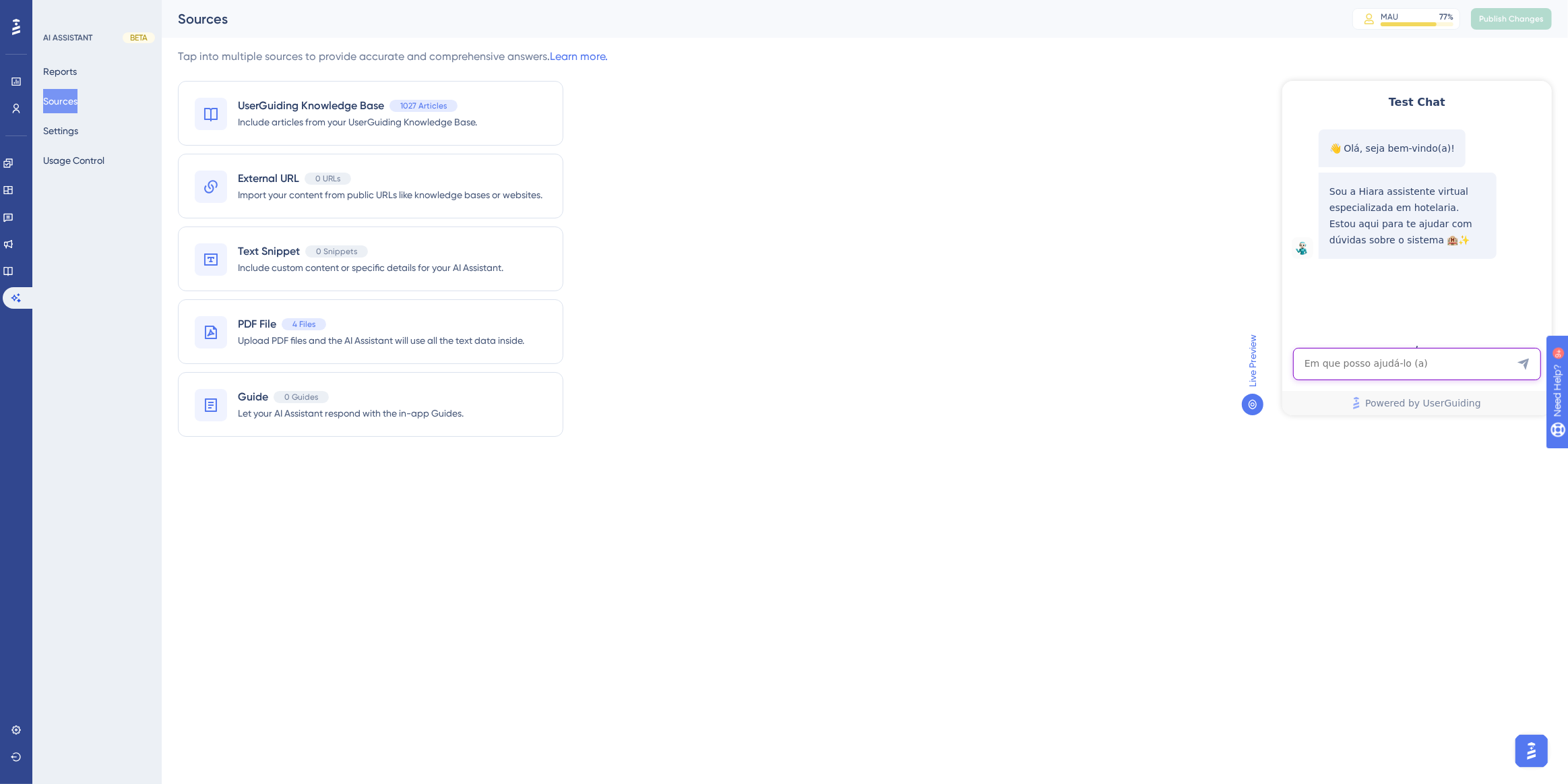
click at [1358, 365] on textarea "AI Assistant Text Input" at bounding box center [1416, 363] width 248 height 32
paste textarea "TEM COMO EU PESQUISAR O PAGAMENTO PELO VALOR"
type textarea "TEM COMO EU PESQUISAR O PAGAMENTO PELO VALOR"
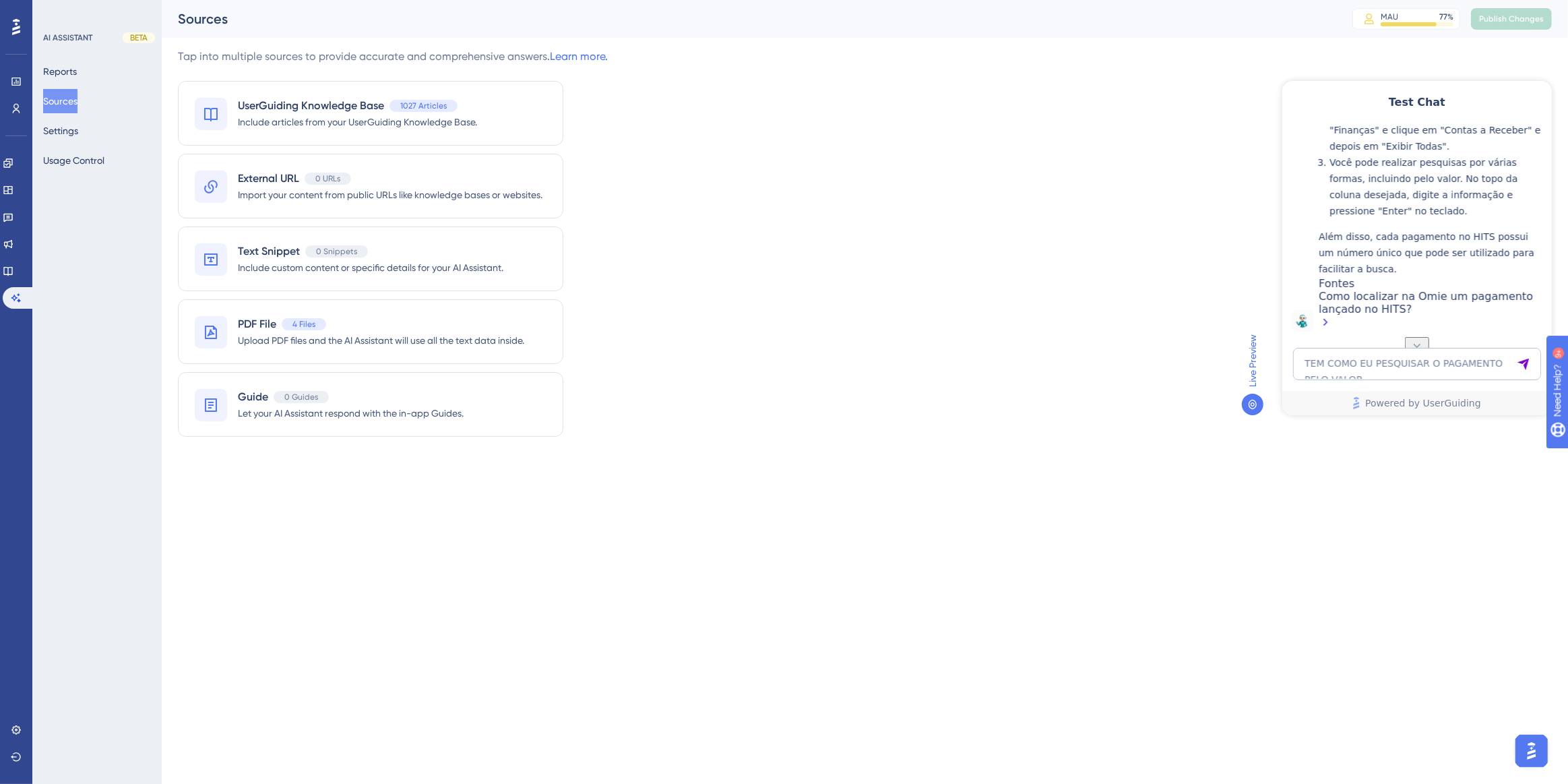
scroll to position [367, 0]
